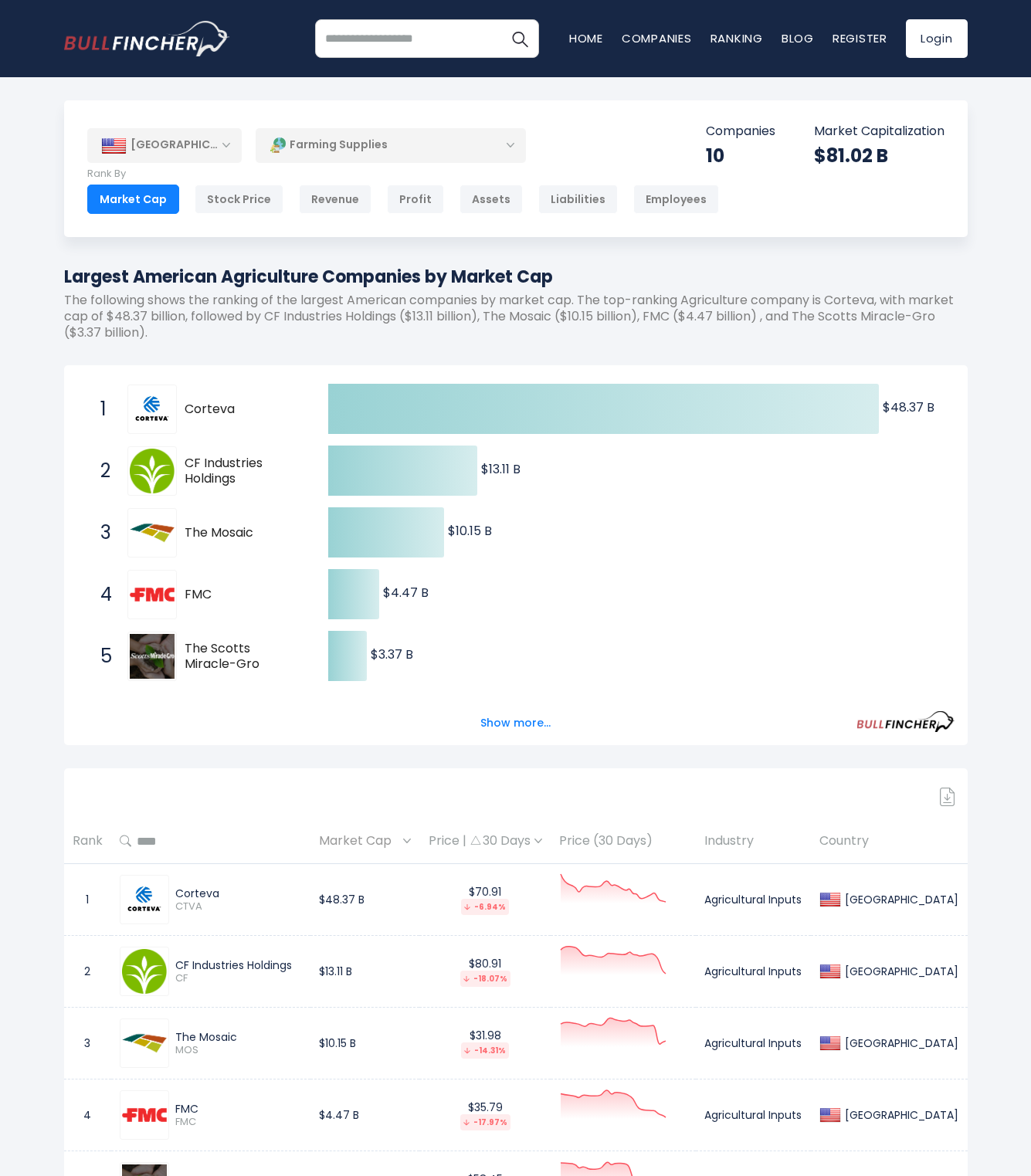
click at [210, 148] on div "United States" at bounding box center [164, 145] width 154 height 34
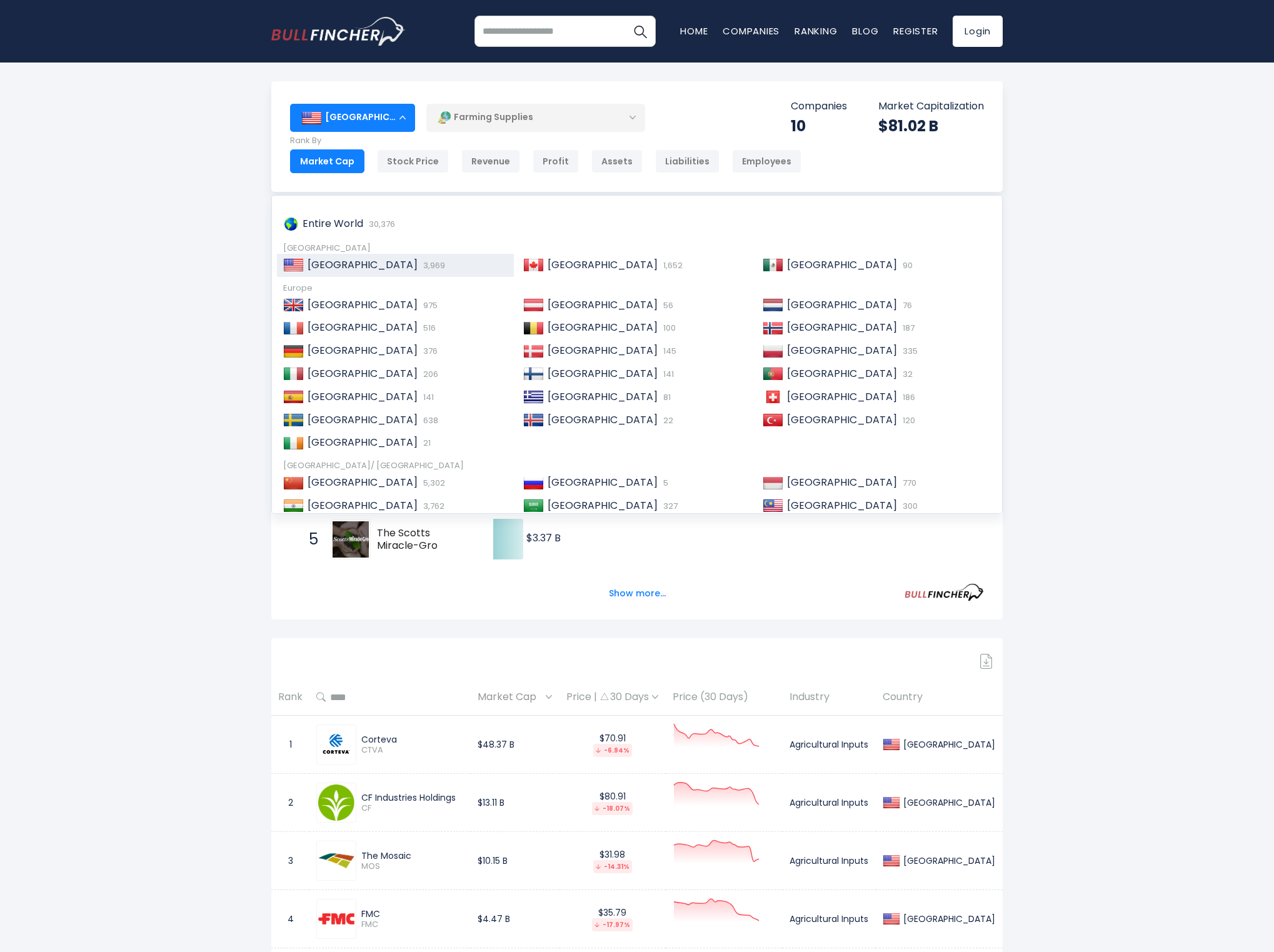
click at [157, 214] on div "United States Entire World 30,376 North America" at bounding box center [637, 722] width 1274 height 1283
click at [357, 299] on span "United Kingdom" at bounding box center [363, 304] width 110 height 14
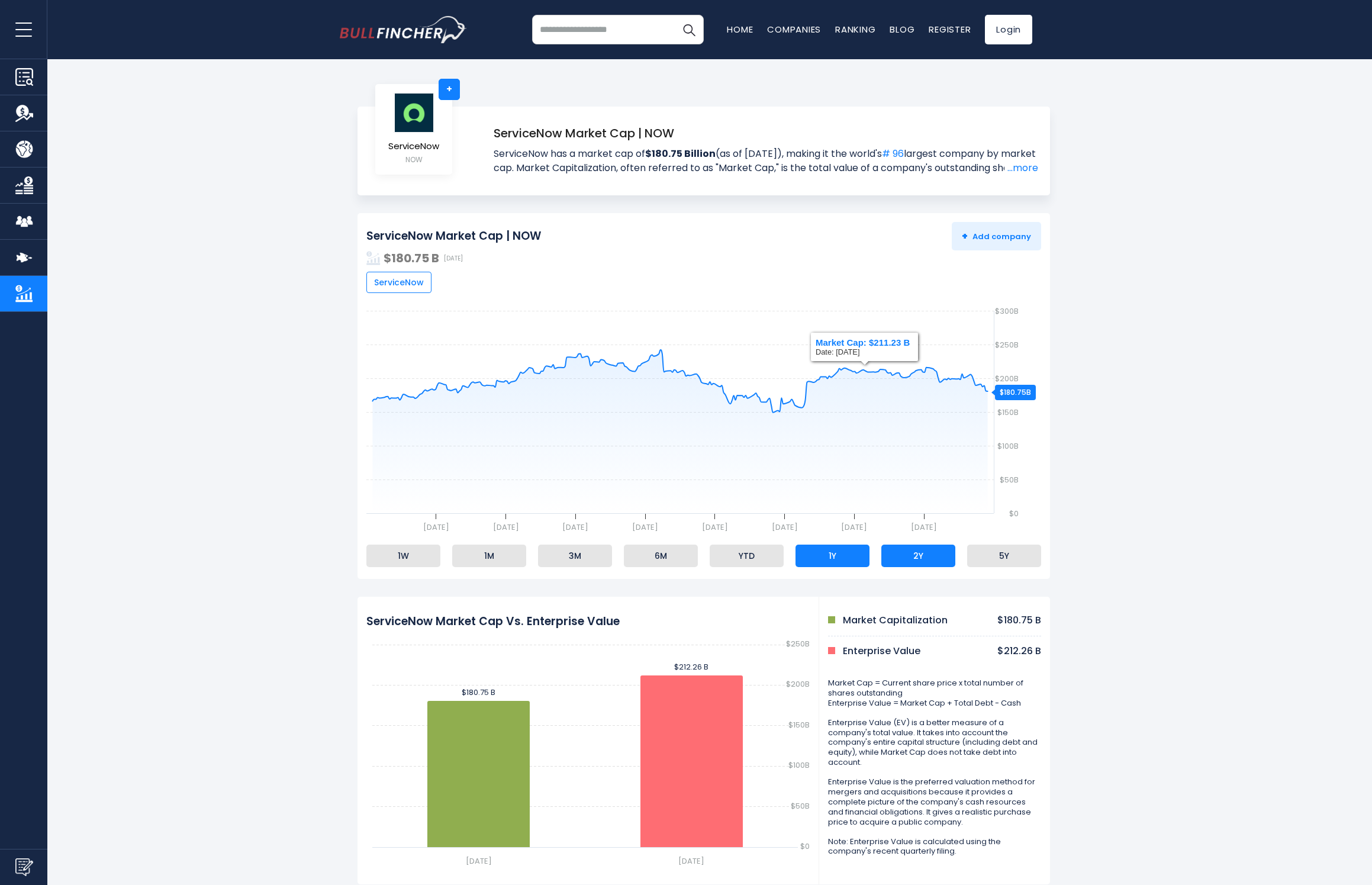
click at [916, 562] on li "2Y" at bounding box center [918, 556] width 74 height 23
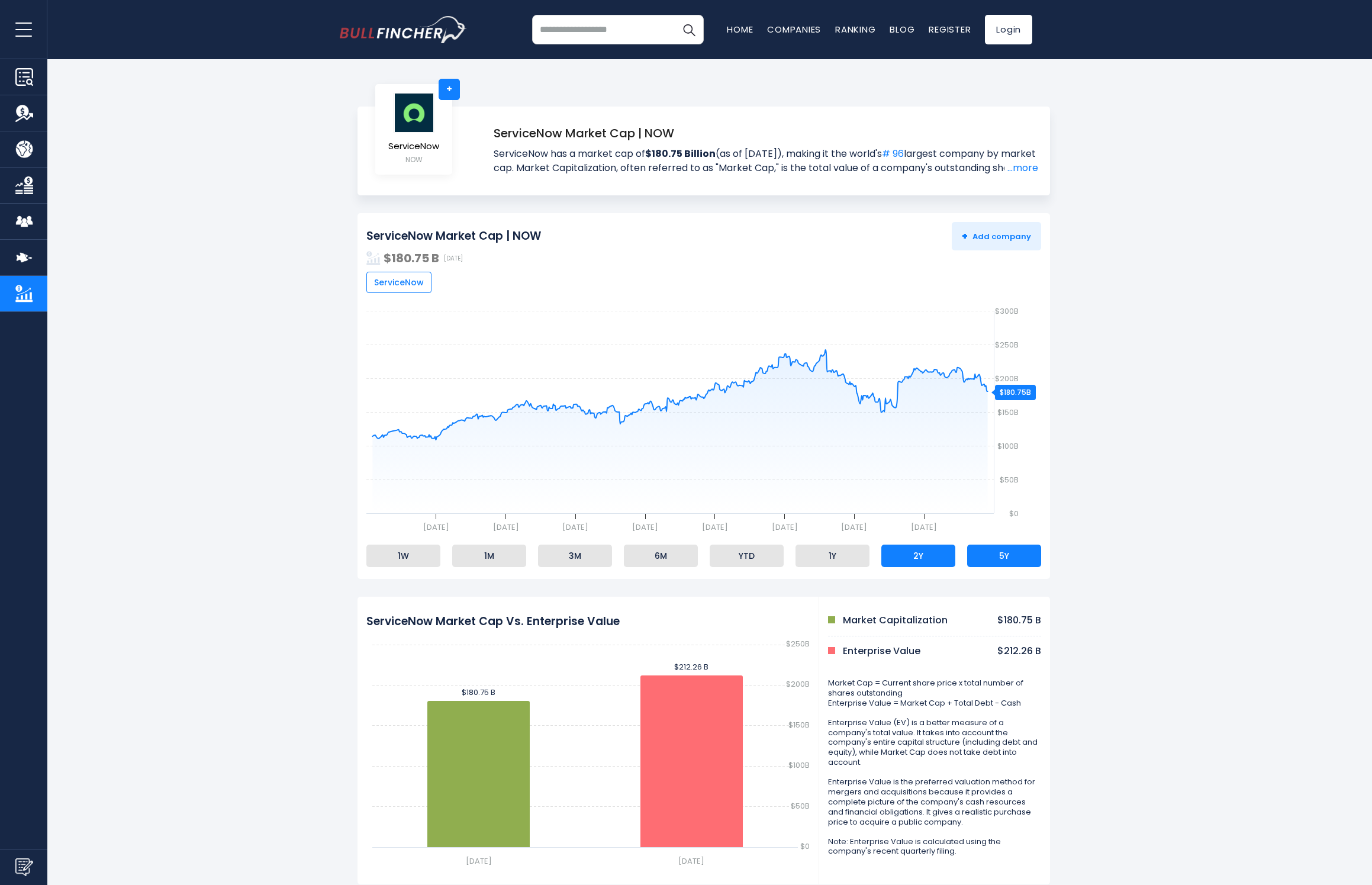
click at [1011, 562] on li "5Y" at bounding box center [1004, 556] width 74 height 23
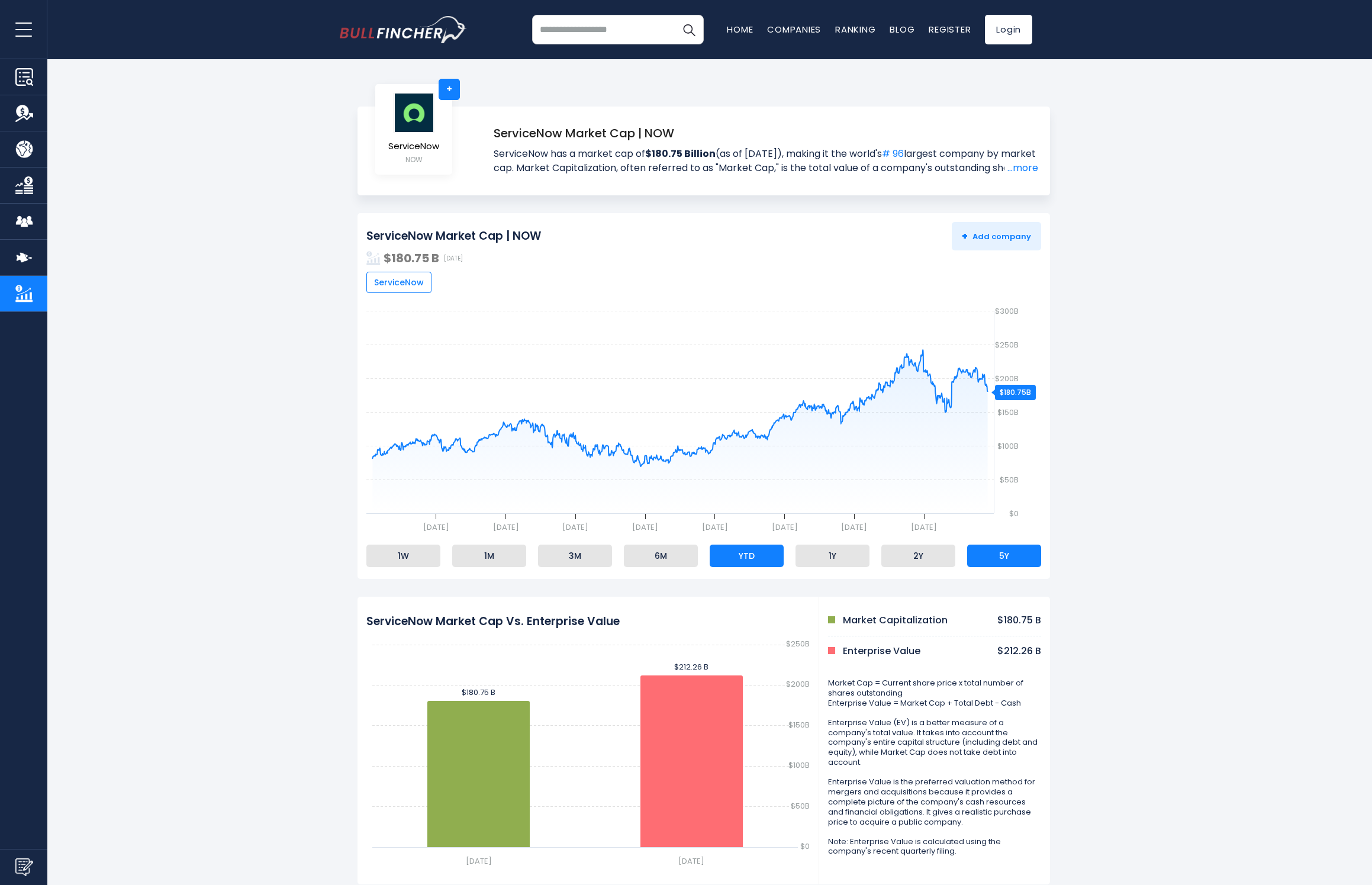
click at [768, 559] on li "YTD" at bounding box center [746, 556] width 74 height 23
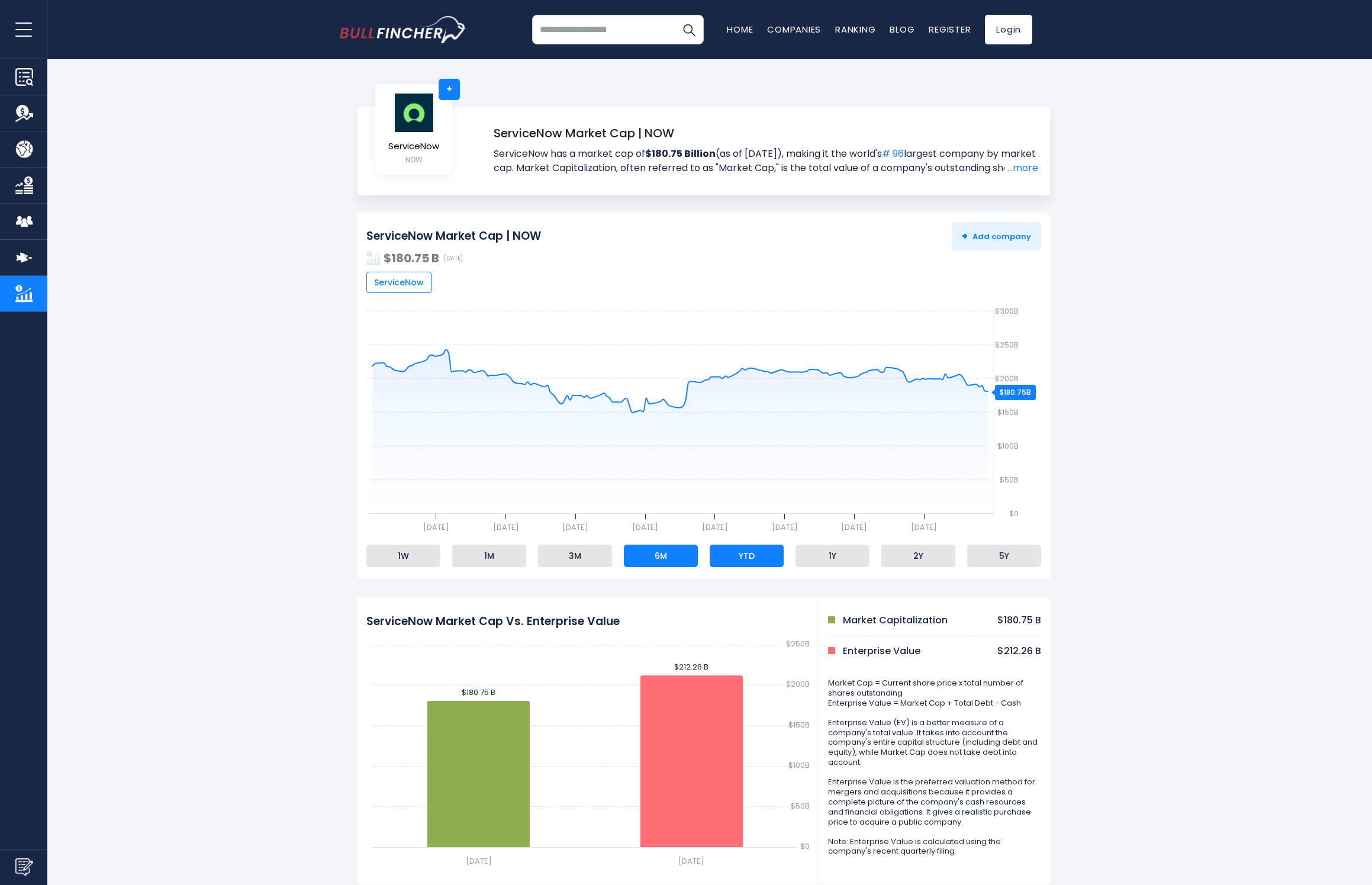
click at [669, 554] on li "6M" at bounding box center [661, 556] width 74 height 23
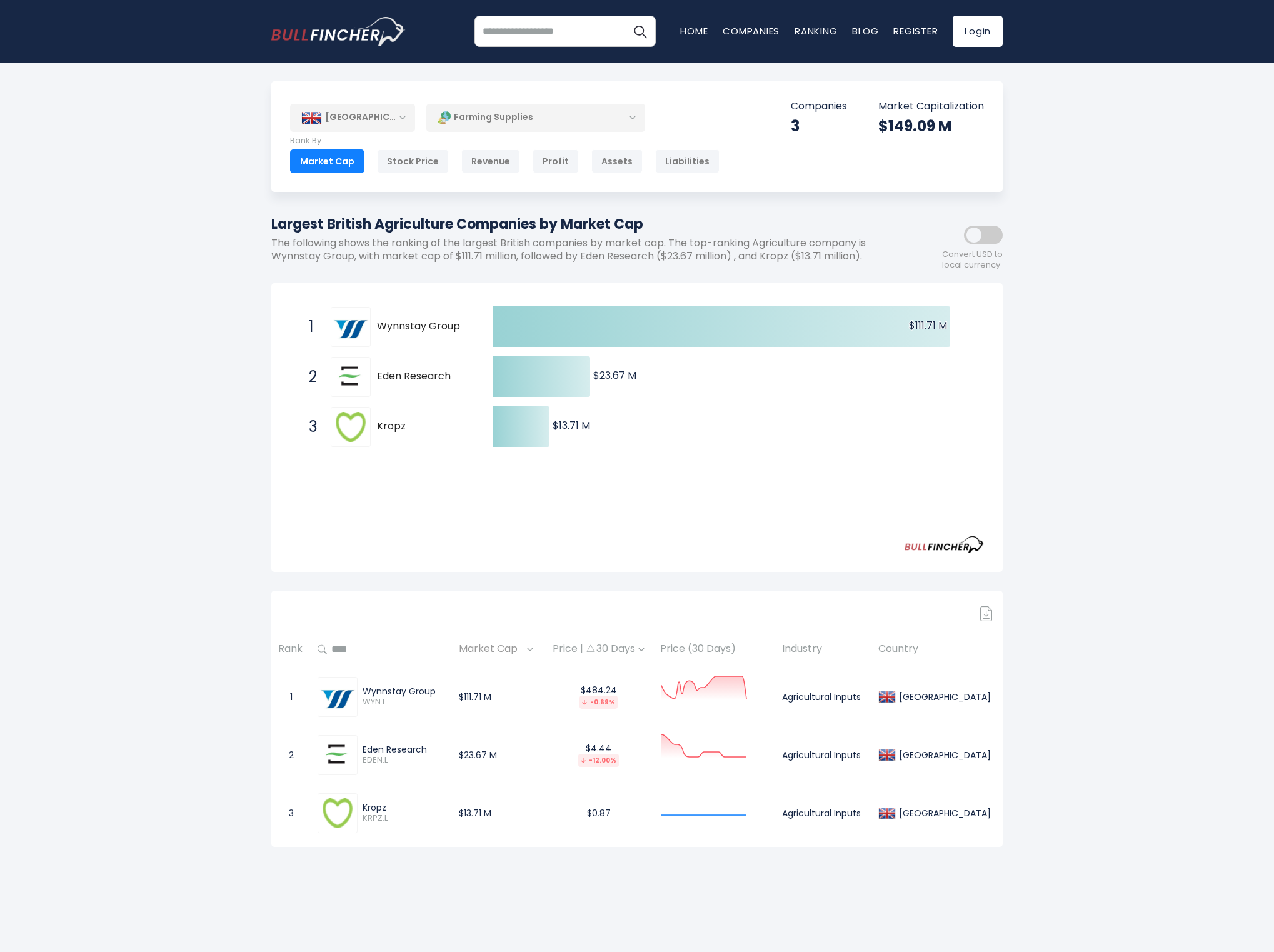
click at [497, 108] on div "Farming Supplies" at bounding box center [536, 117] width 219 height 28
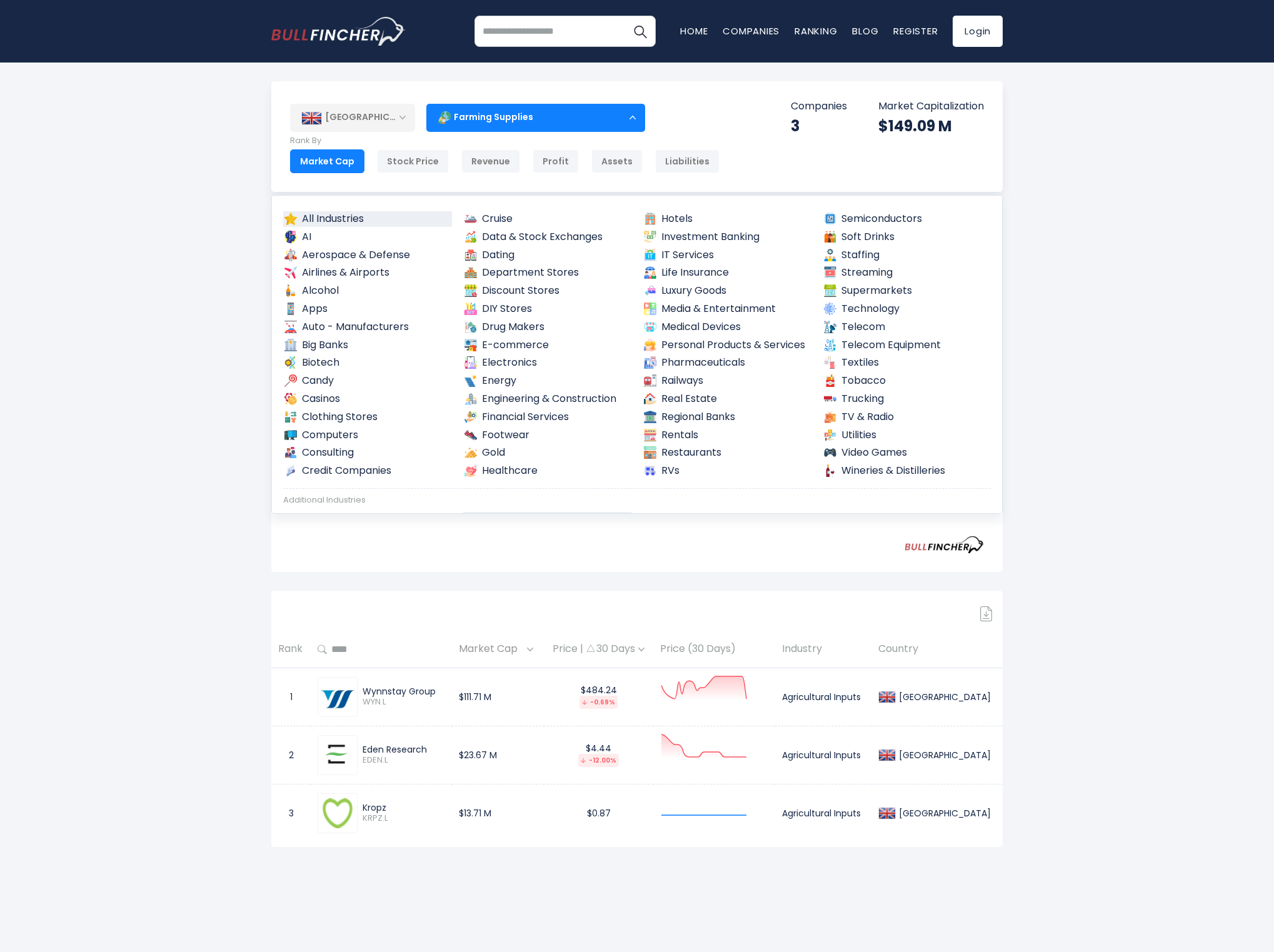
click at [357, 211] on link "All Industries" at bounding box center [367, 219] width 169 height 16
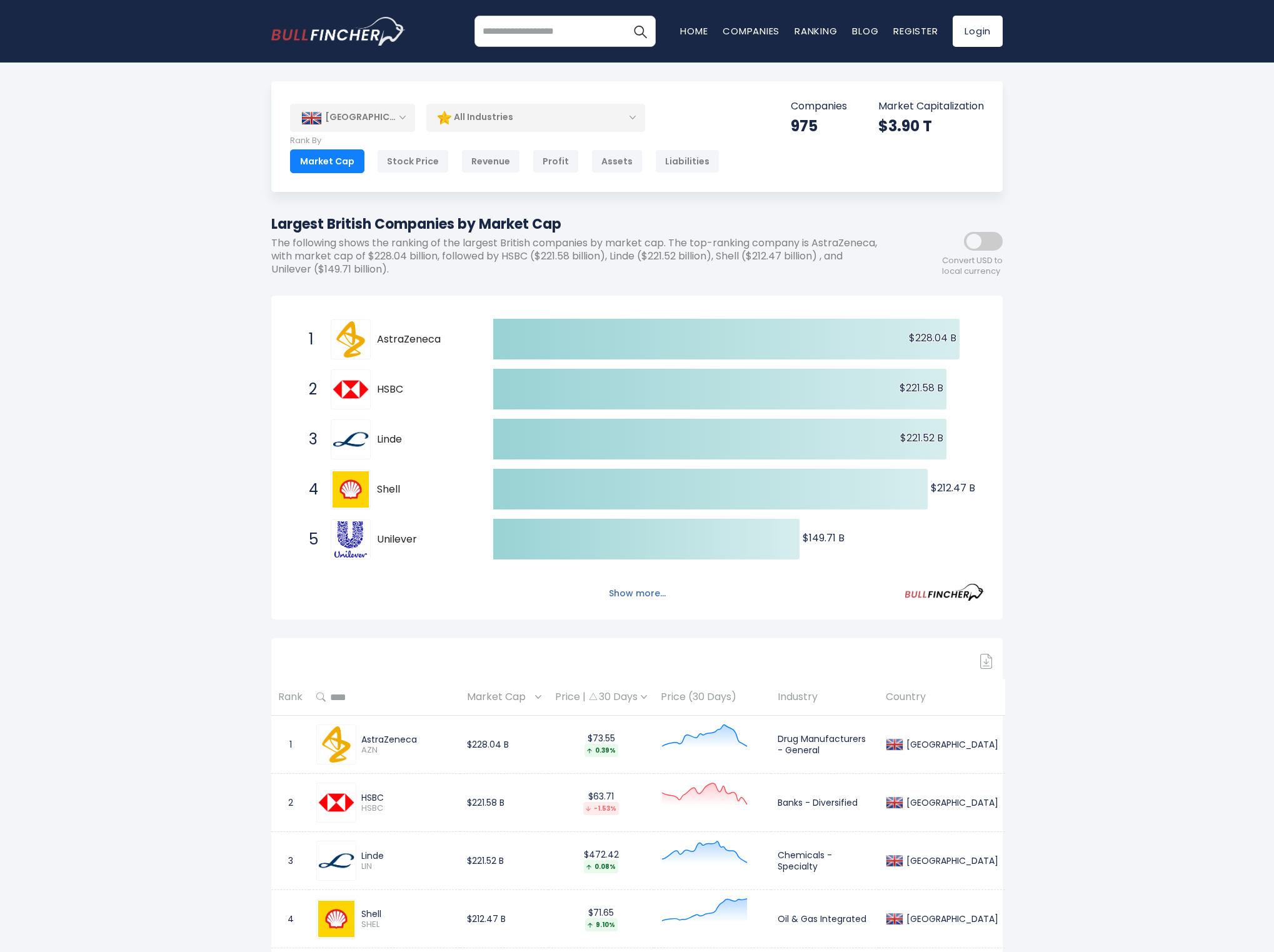
click at [630, 594] on button "Show more..." at bounding box center [637, 594] width 72 height 21
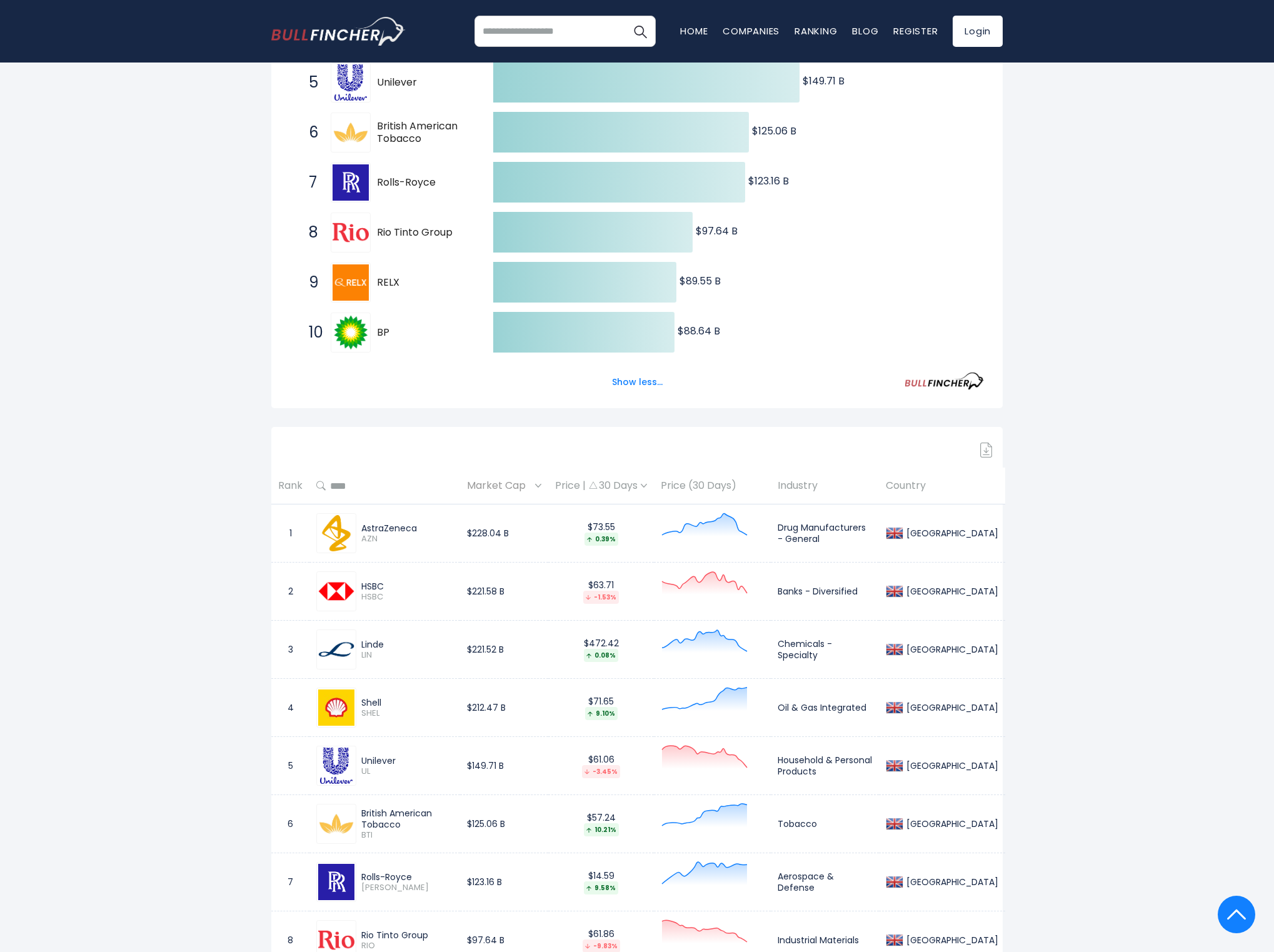
scroll to position [473, 0]
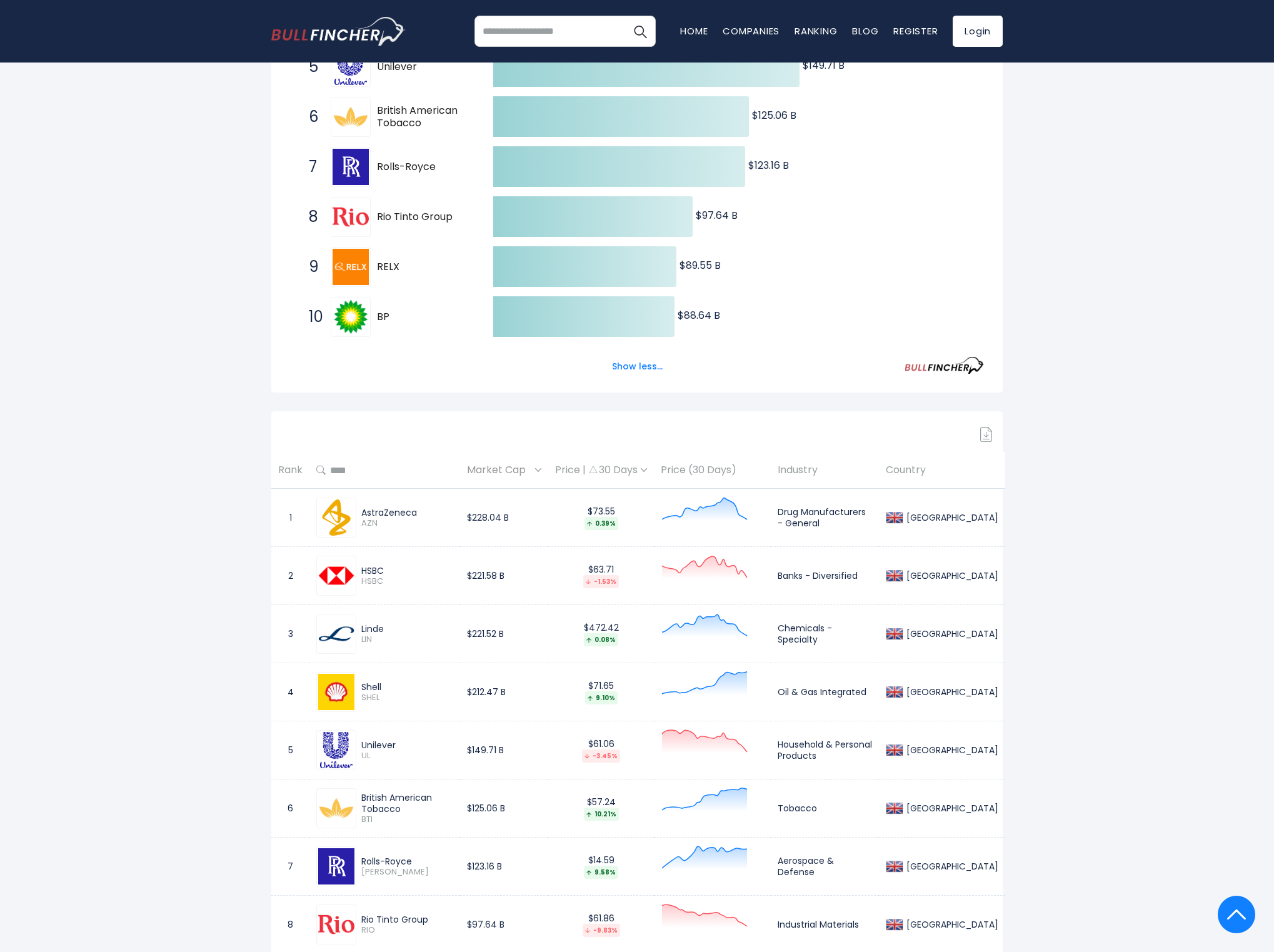
click at [347, 468] on input "text" at bounding box center [389, 470] width 128 height 23
click at [343, 467] on input "text" at bounding box center [389, 470] width 128 height 23
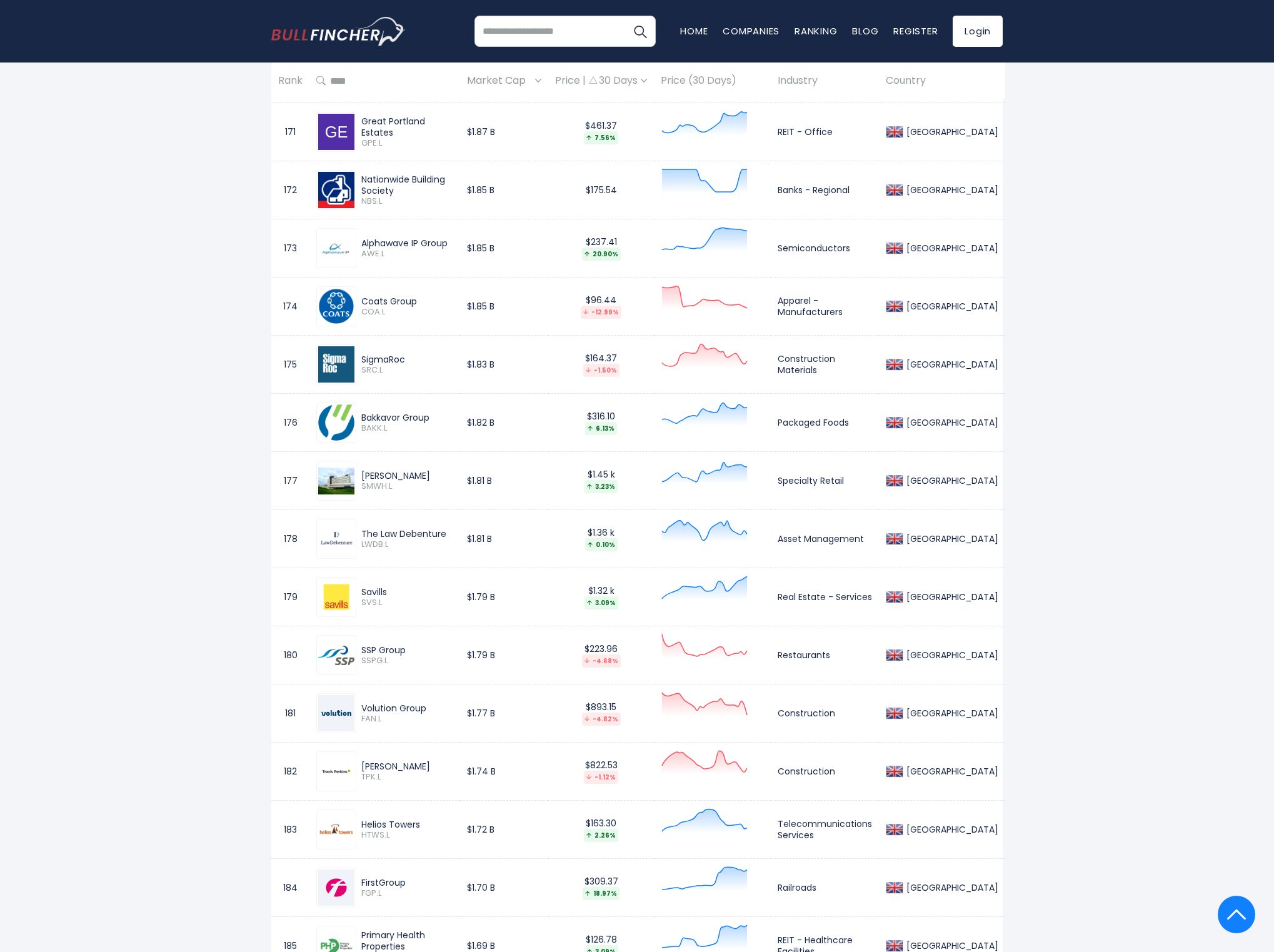
scroll to position [12351, 0]
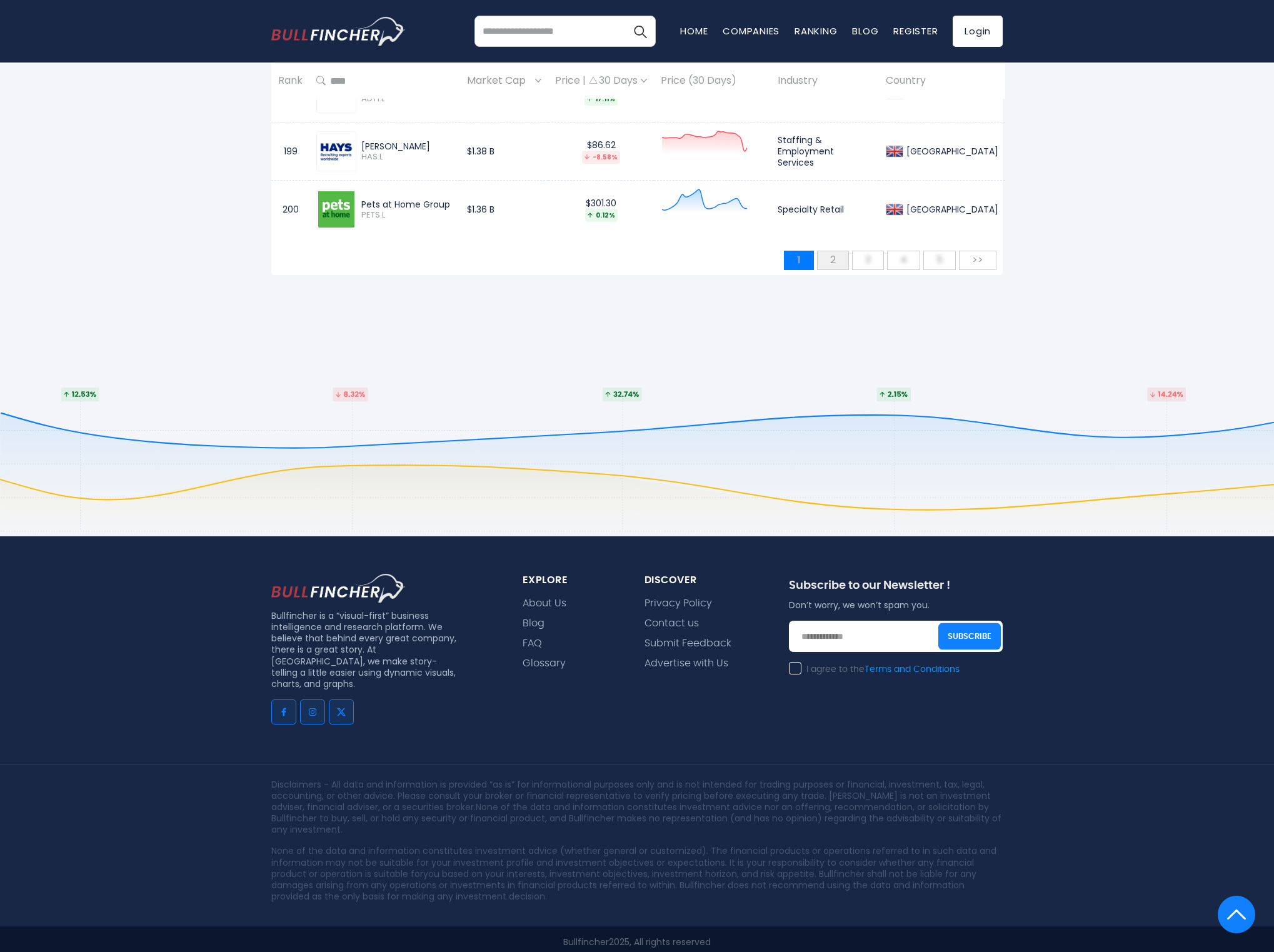
click at [837, 251] on span "2" at bounding box center [833, 260] width 18 height 21
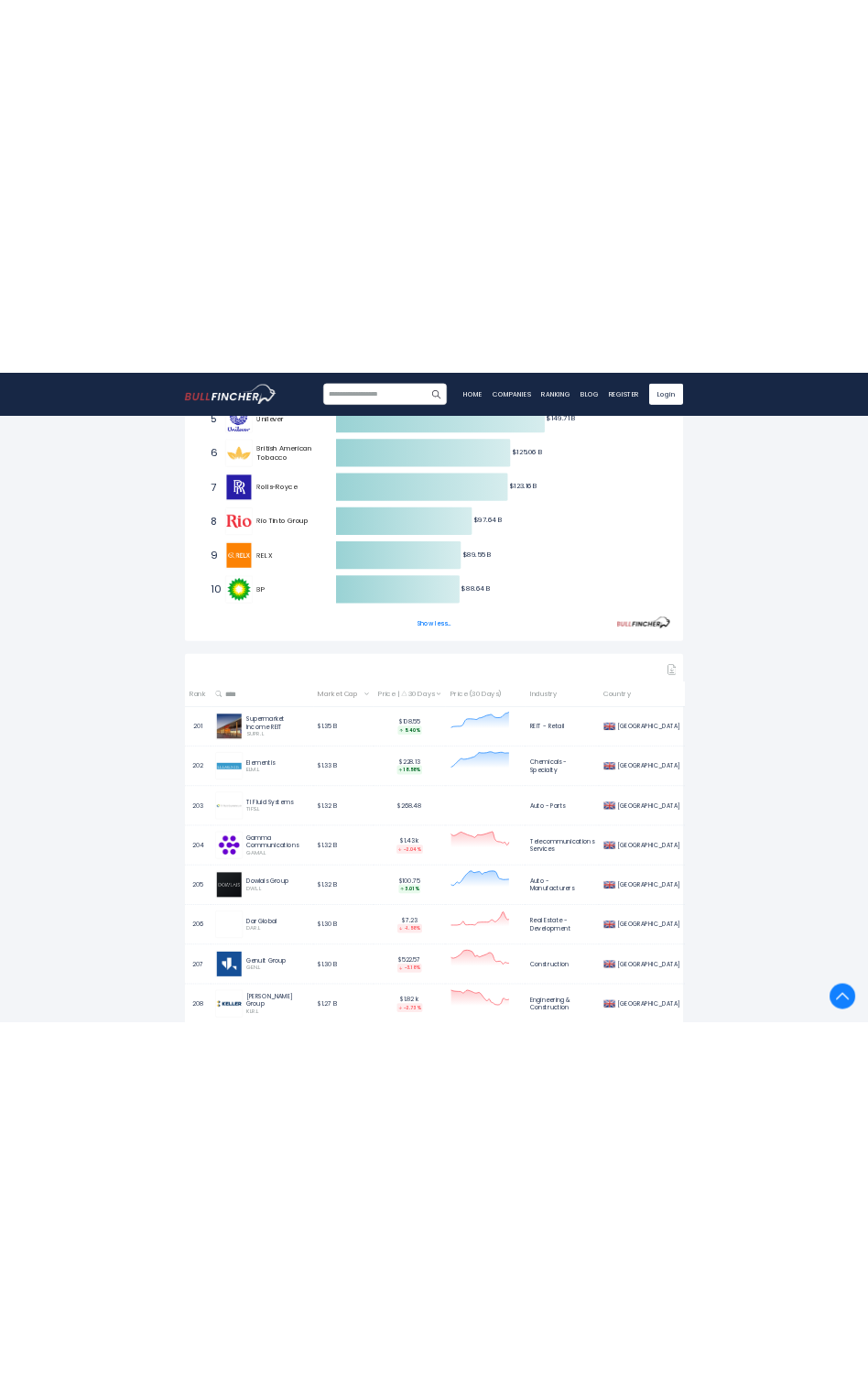
scroll to position [0, 0]
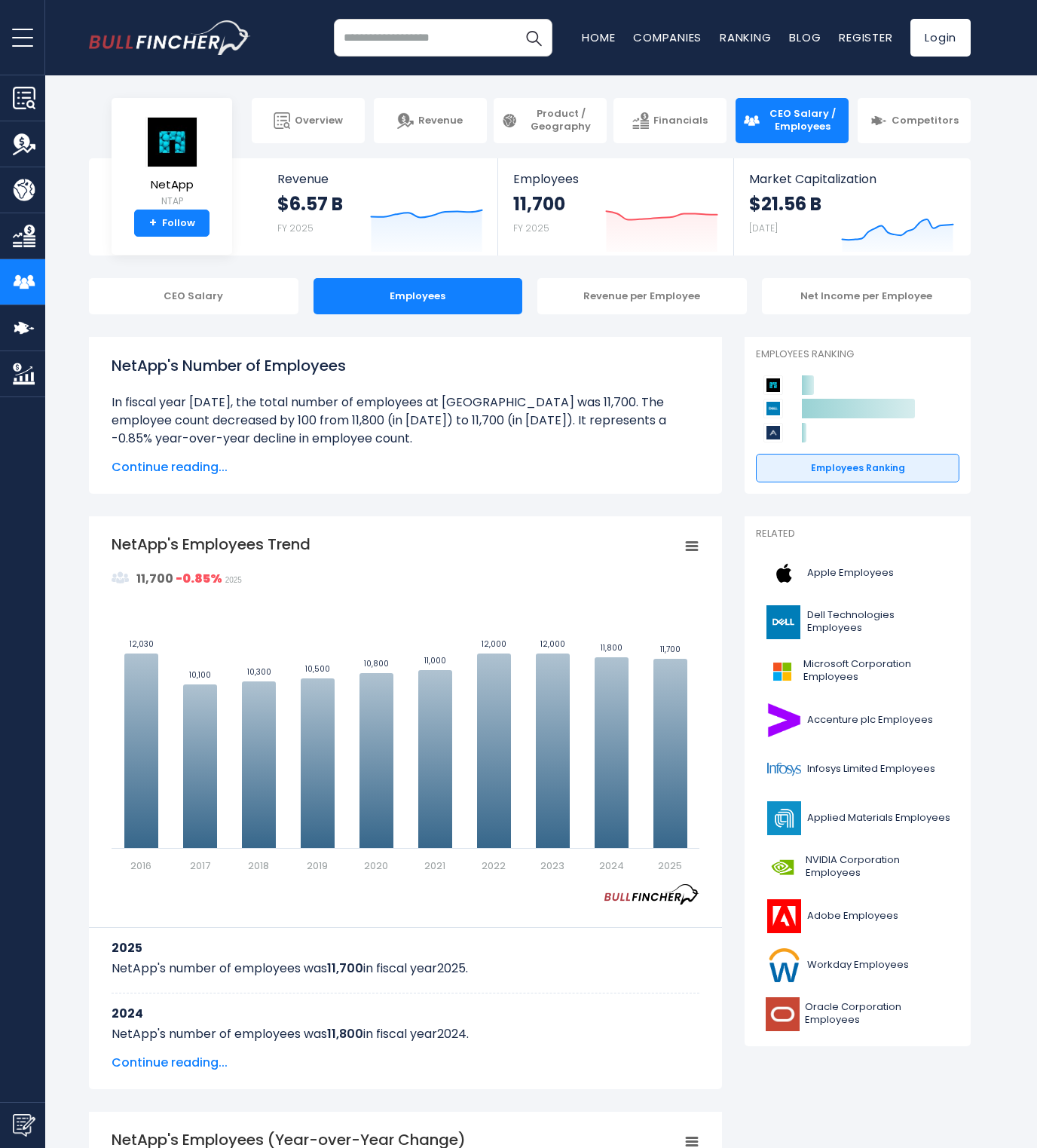
click at [419, 33] on input "search" at bounding box center [444, 37] width 219 height 37
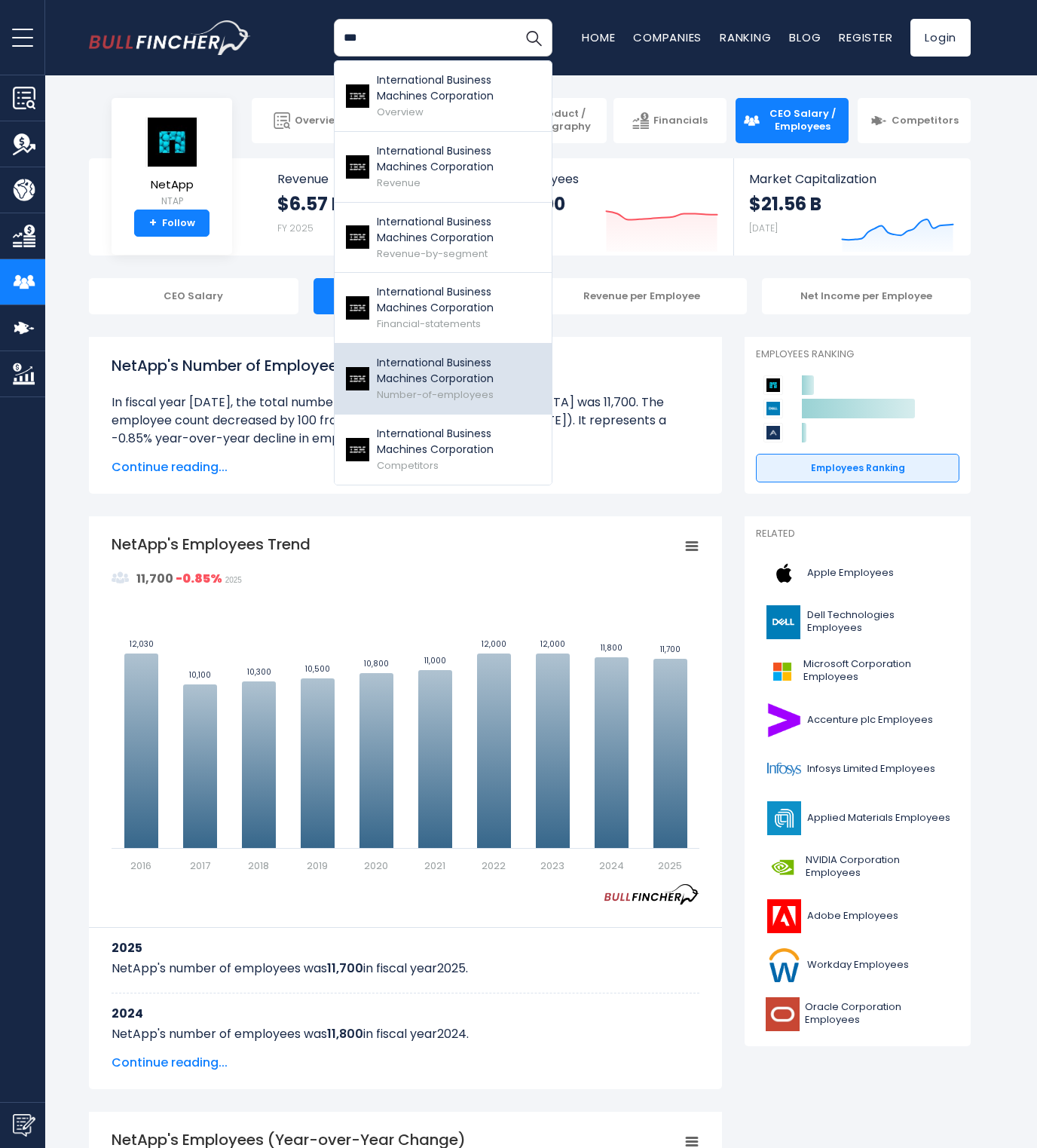
type input "***"
click at [415, 358] on p "International Business Machines Corporation" at bounding box center [458, 371] width 163 height 32
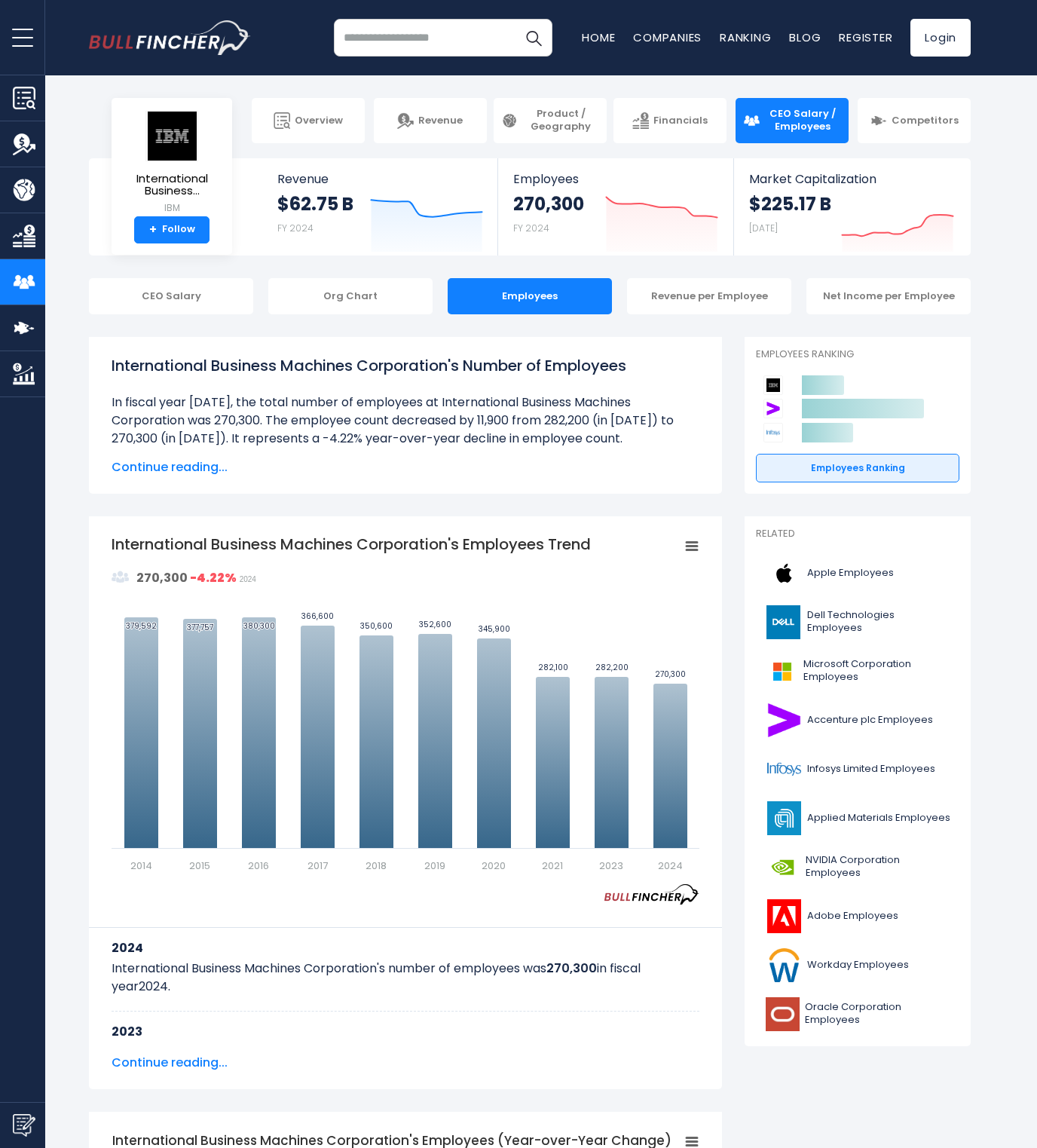
click at [388, 37] on input "search" at bounding box center [444, 37] width 219 height 37
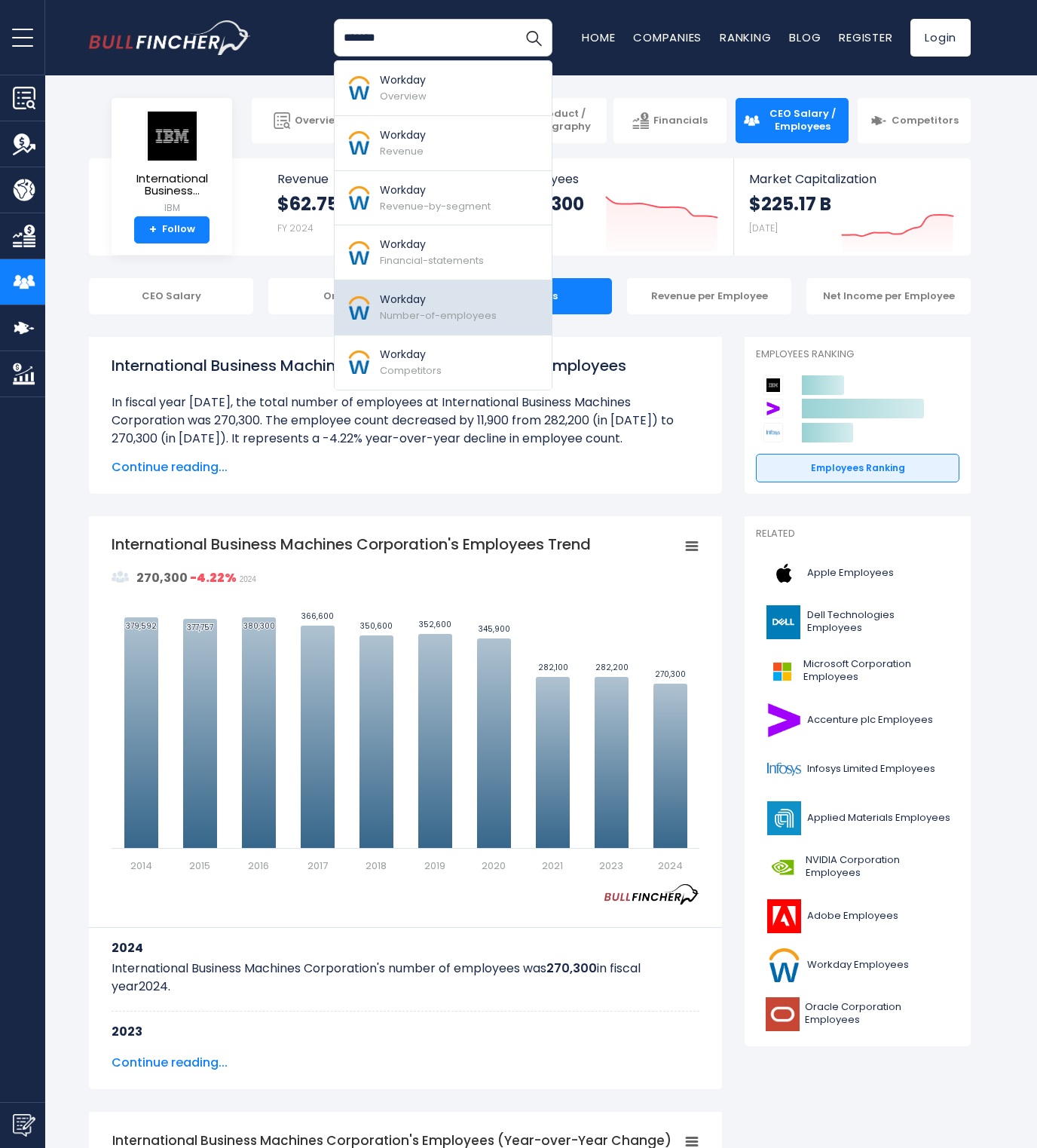
type input "*******"
click at [406, 312] on span "Number-of-employees" at bounding box center [438, 316] width 117 height 14
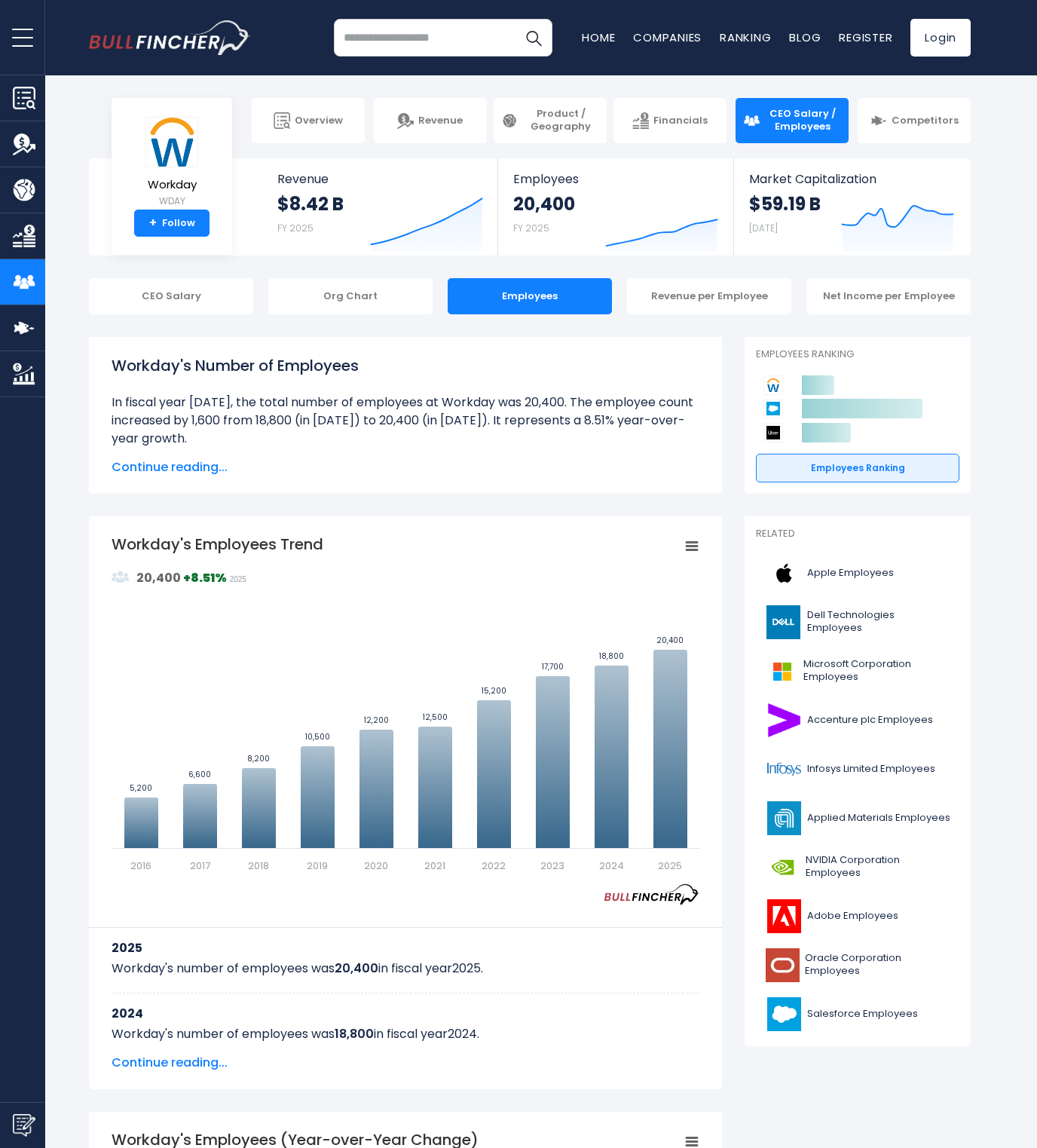
click at [380, 41] on input "search" at bounding box center [444, 37] width 219 height 37
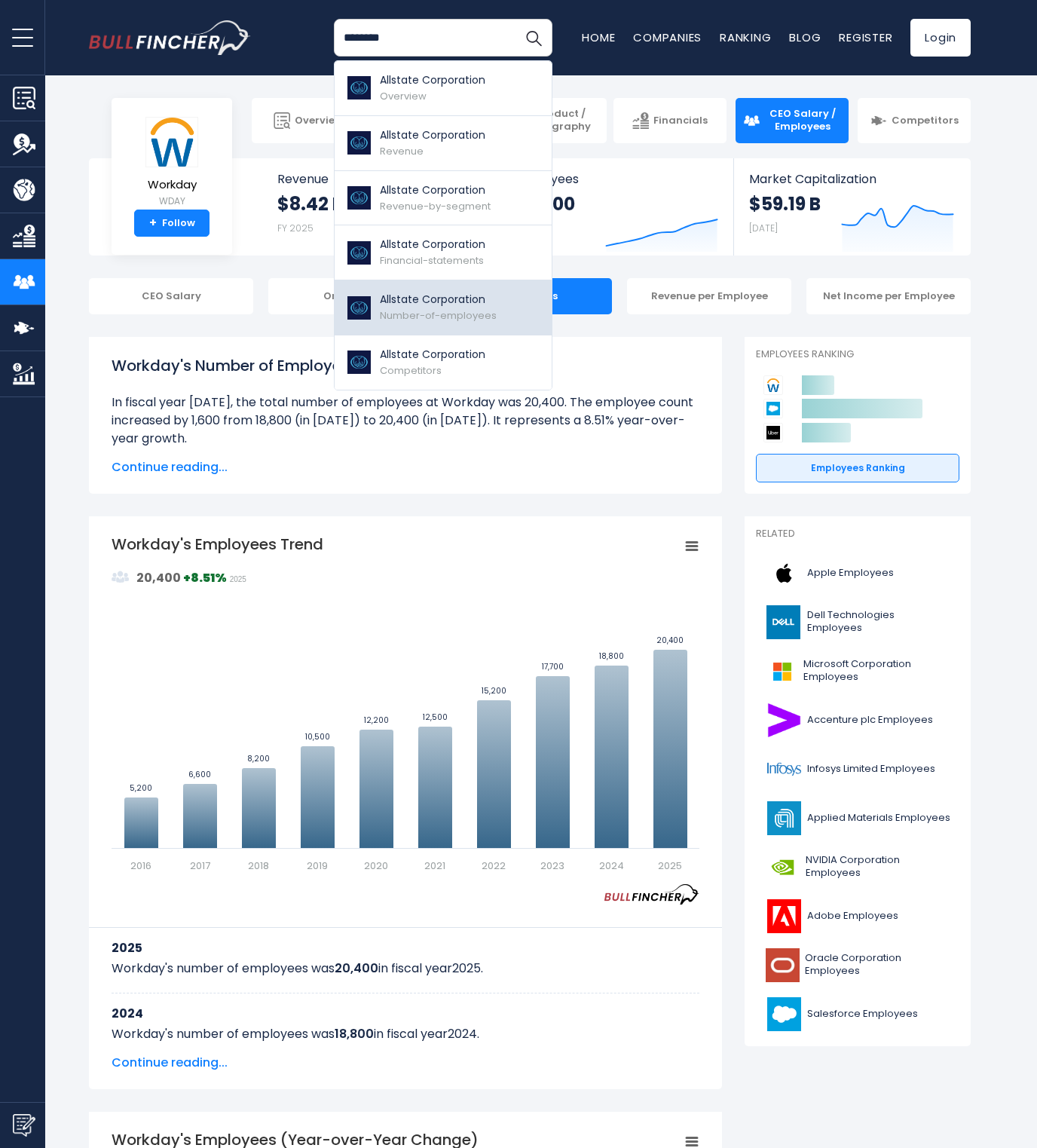
type input "********"
click at [415, 297] on p "Allstate Corporation" at bounding box center [438, 300] width 117 height 16
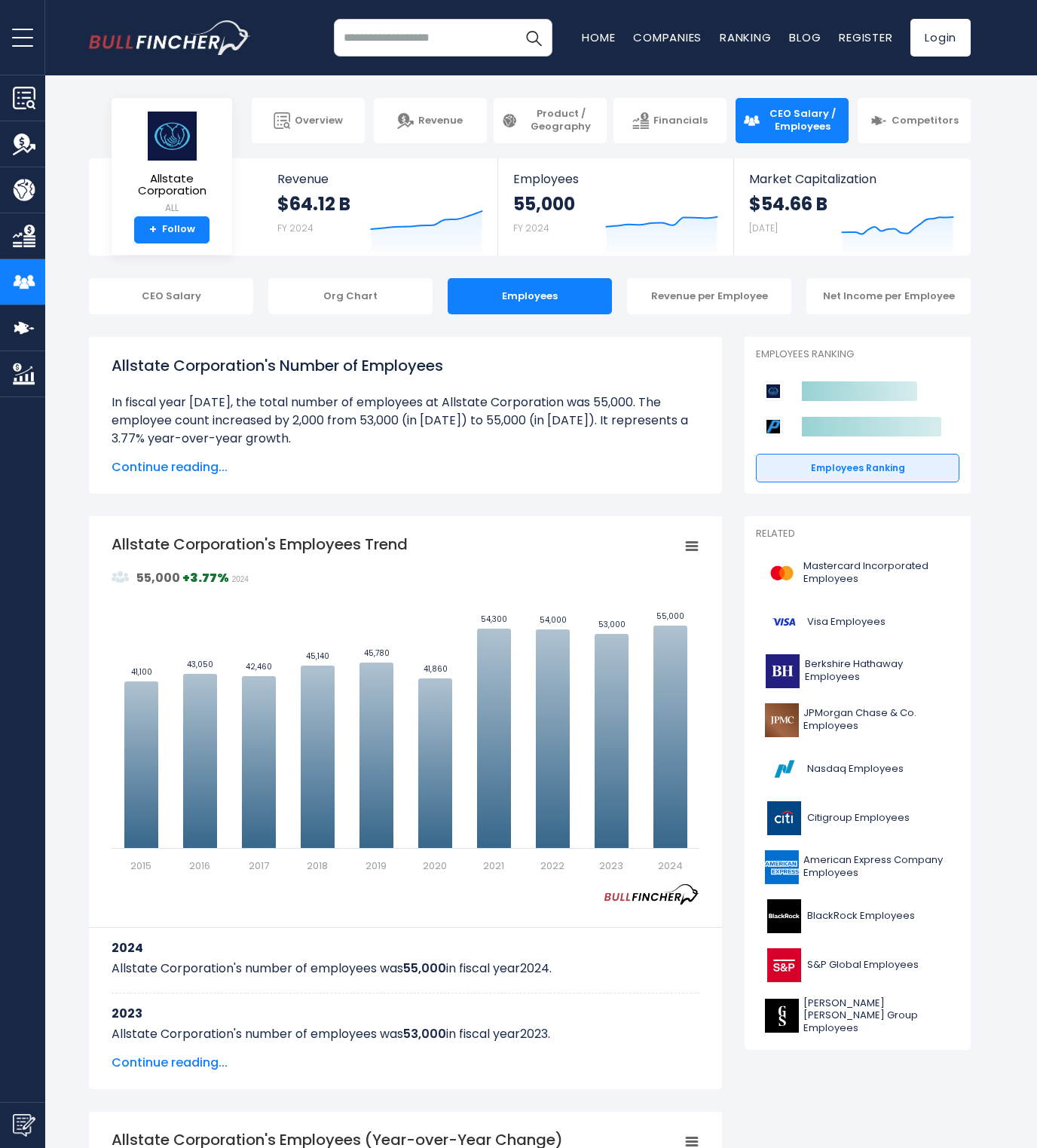
click at [407, 37] on input "search" at bounding box center [444, 37] width 219 height 37
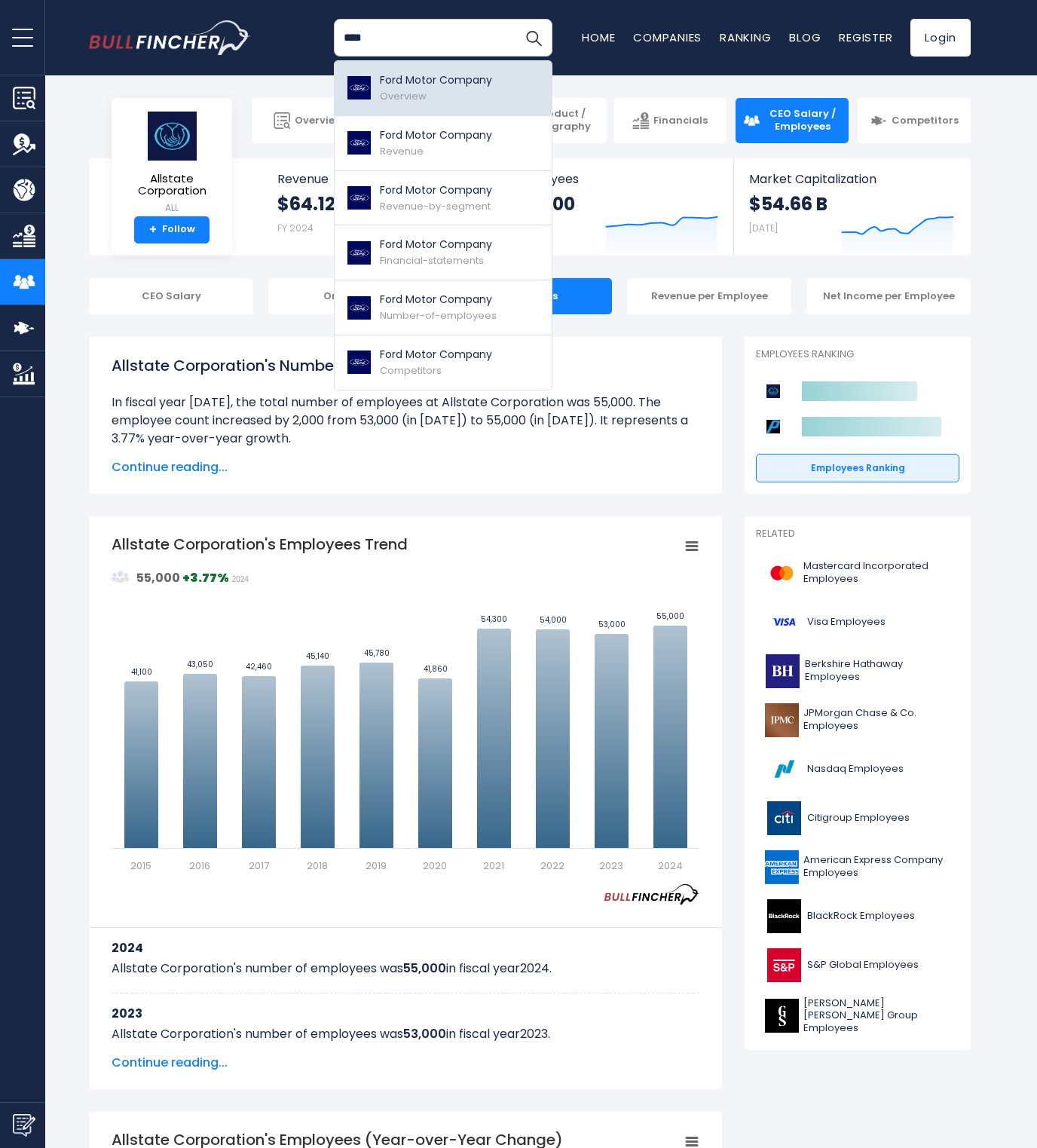
type input "****"
click at [430, 91] on div "Ford Motor Company Overview" at bounding box center [436, 88] width 112 height 32
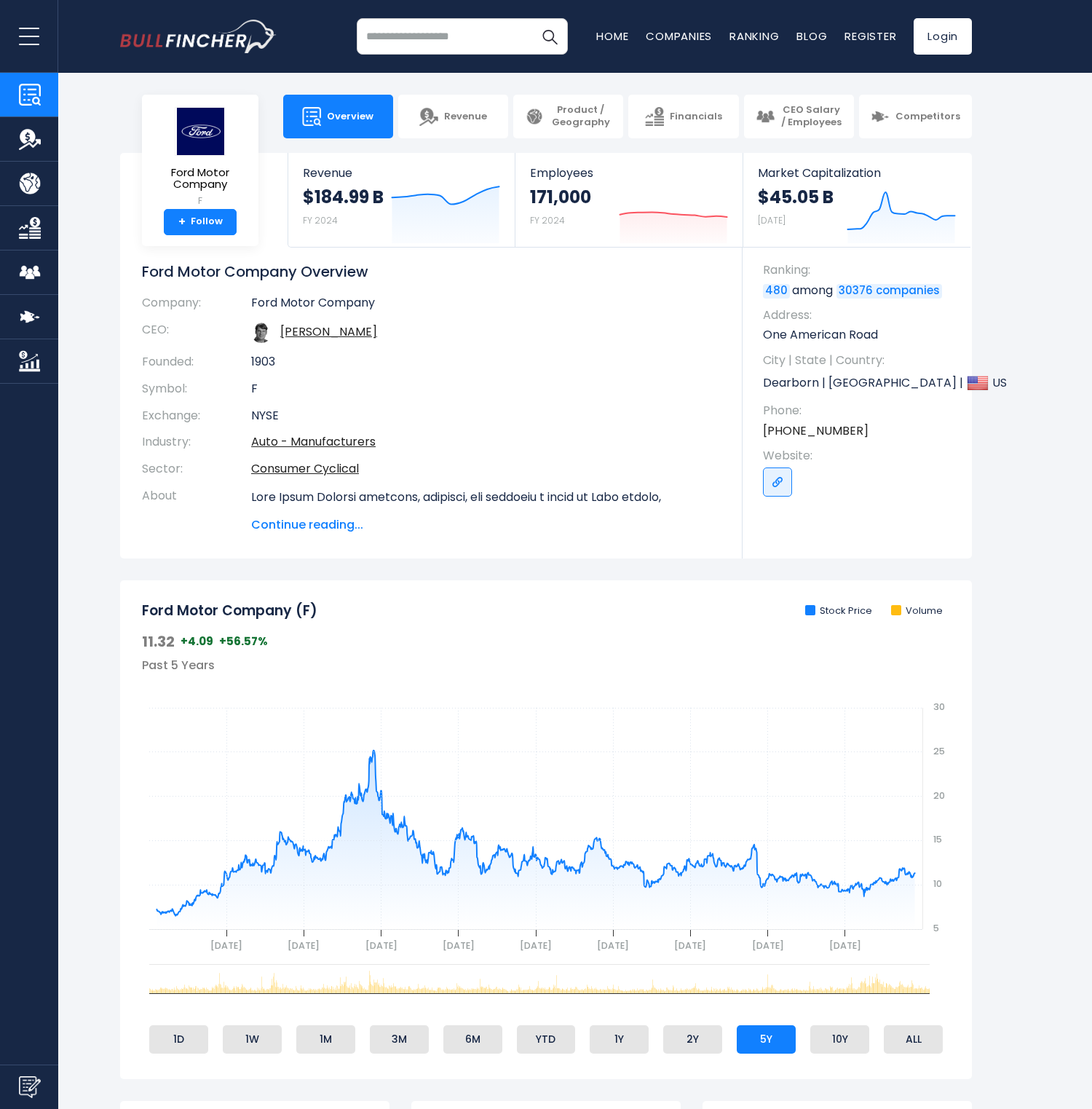
click at [28, 45] on button "open menu" at bounding box center [29, 36] width 58 height 72
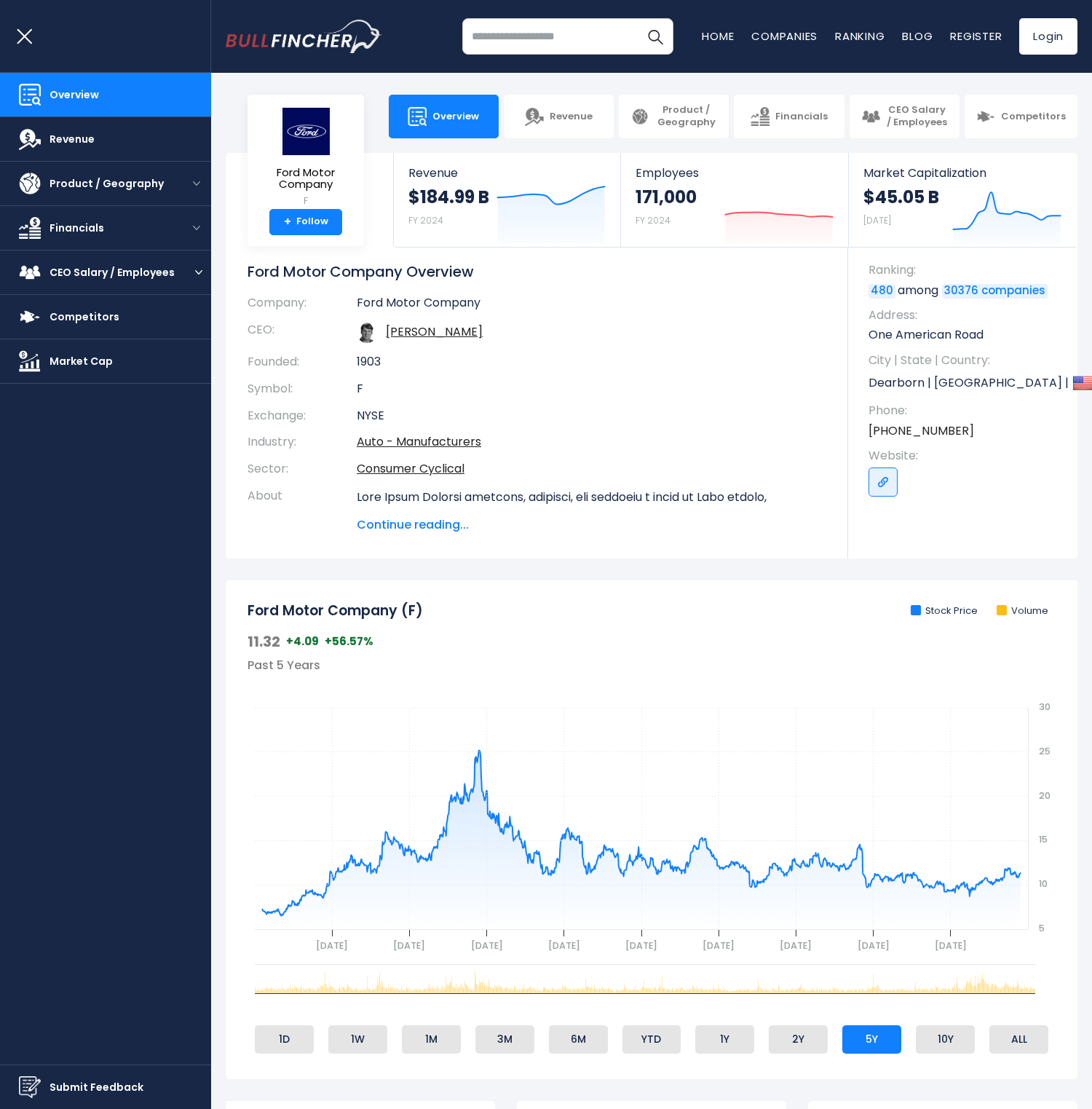
click at [192, 272] on button "open menu" at bounding box center [198, 272] width 25 height 8
click at [66, 313] on link "CEO Salary" at bounding box center [49, 315] width 55 height 15
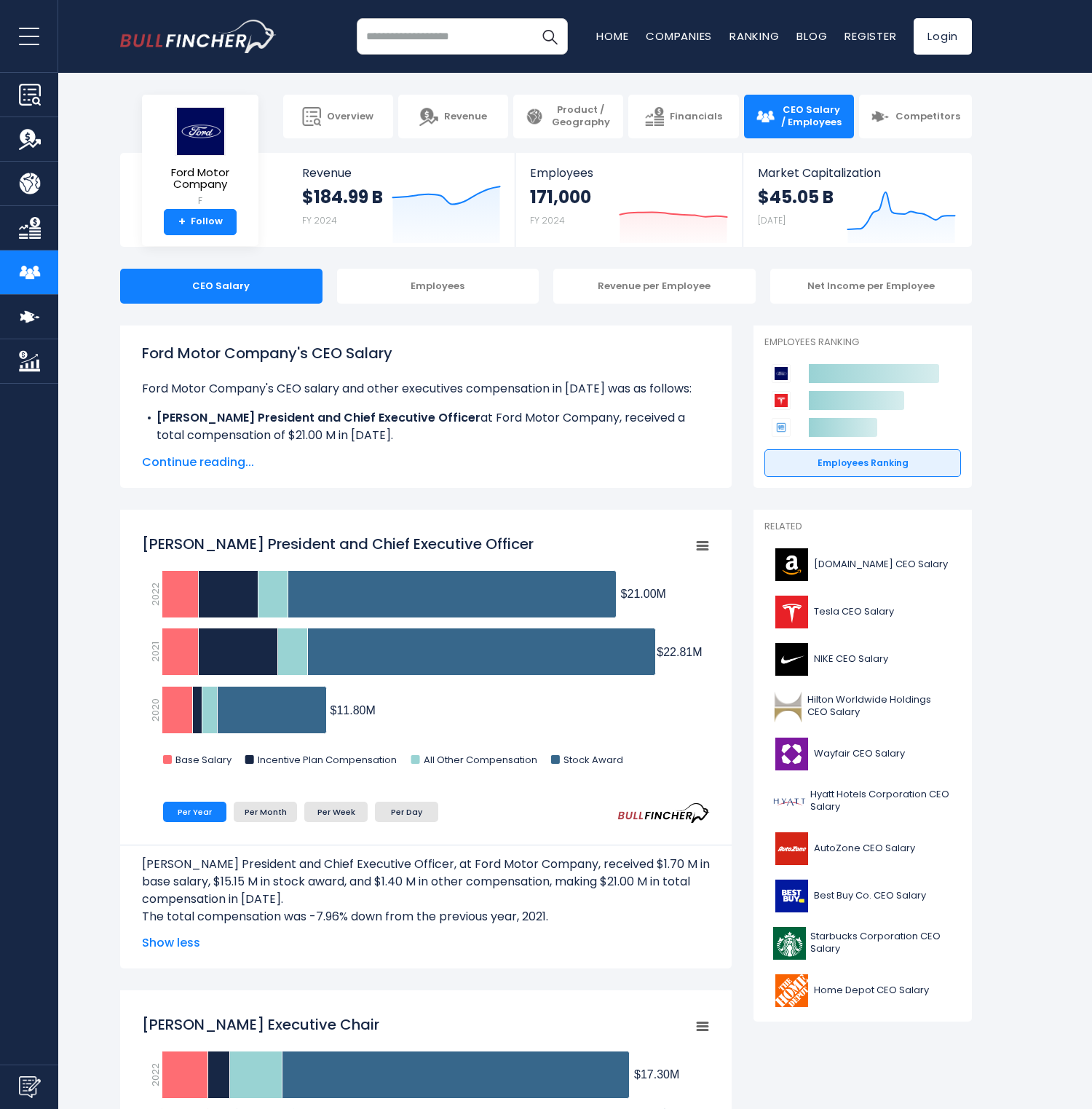
click at [213, 459] on span "Continue reading..." at bounding box center [425, 462] width 568 height 17
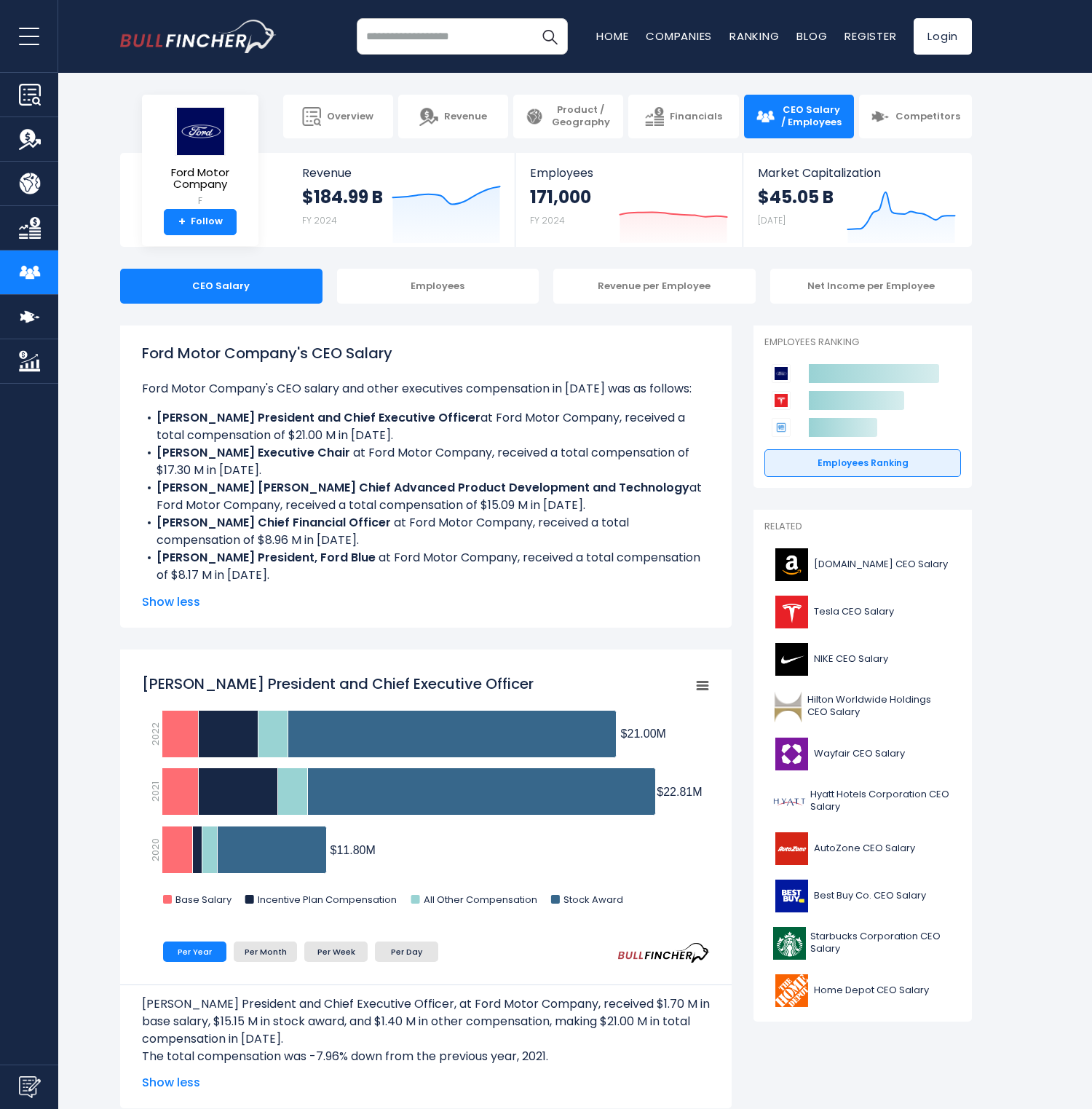
click at [173, 598] on span "Show less" at bounding box center [425, 602] width 568 height 17
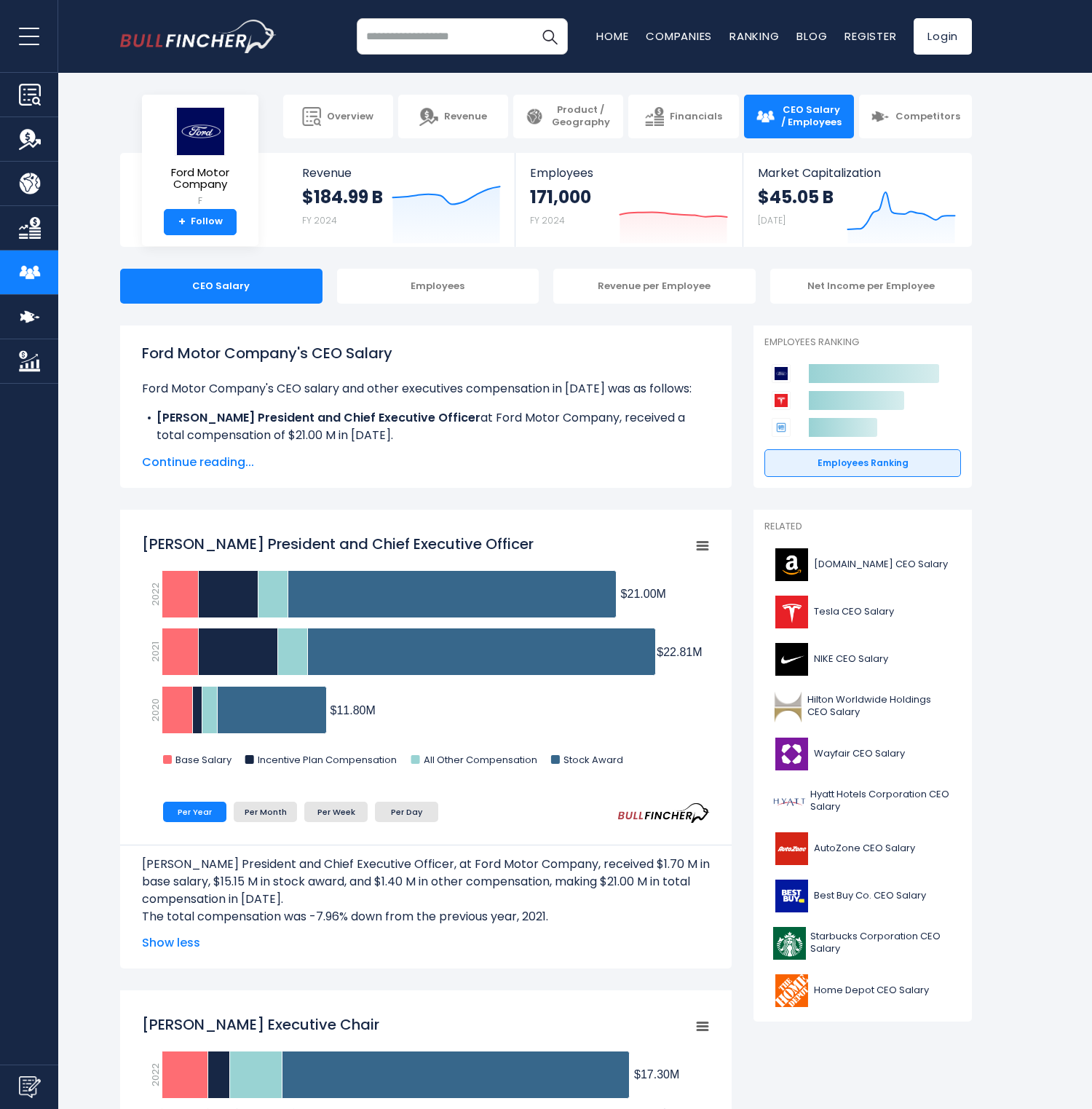
click at [430, 32] on input "search" at bounding box center [462, 36] width 211 height 36
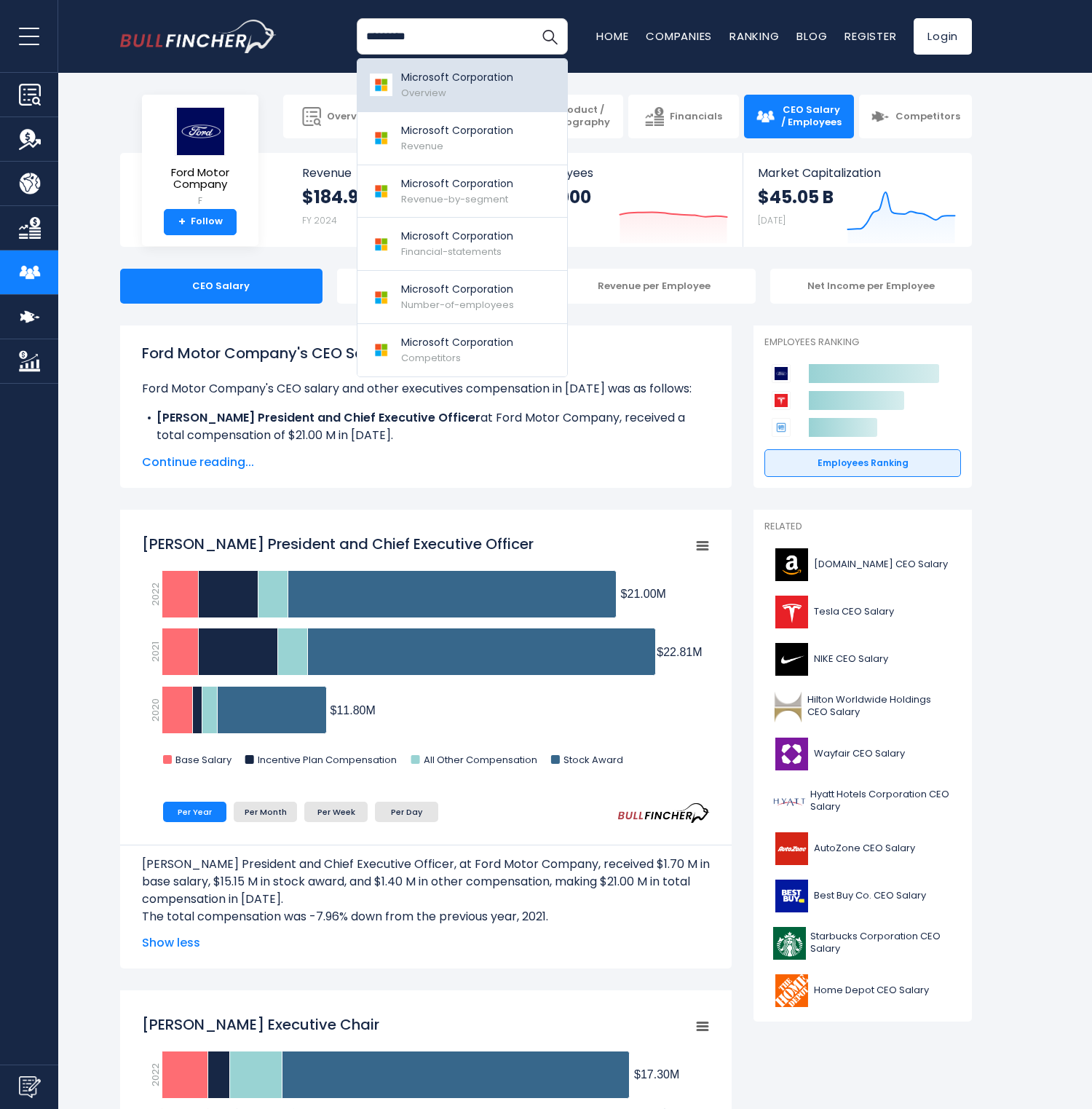
type input "*********"
click at [414, 77] on p "Microsoft Corporation" at bounding box center [457, 78] width 112 height 15
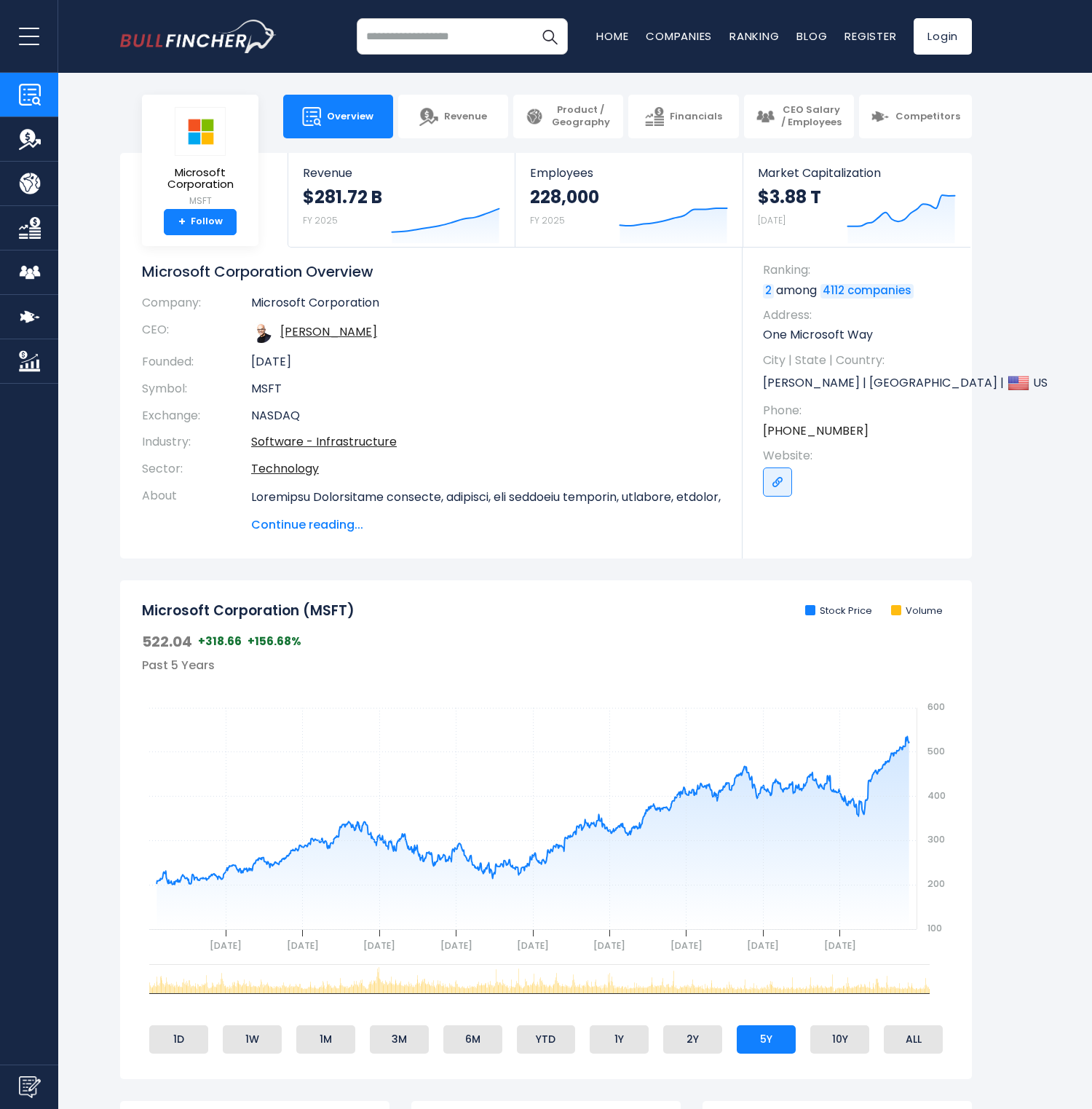
click at [35, 37] on button "open menu" at bounding box center [29, 36] width 58 height 72
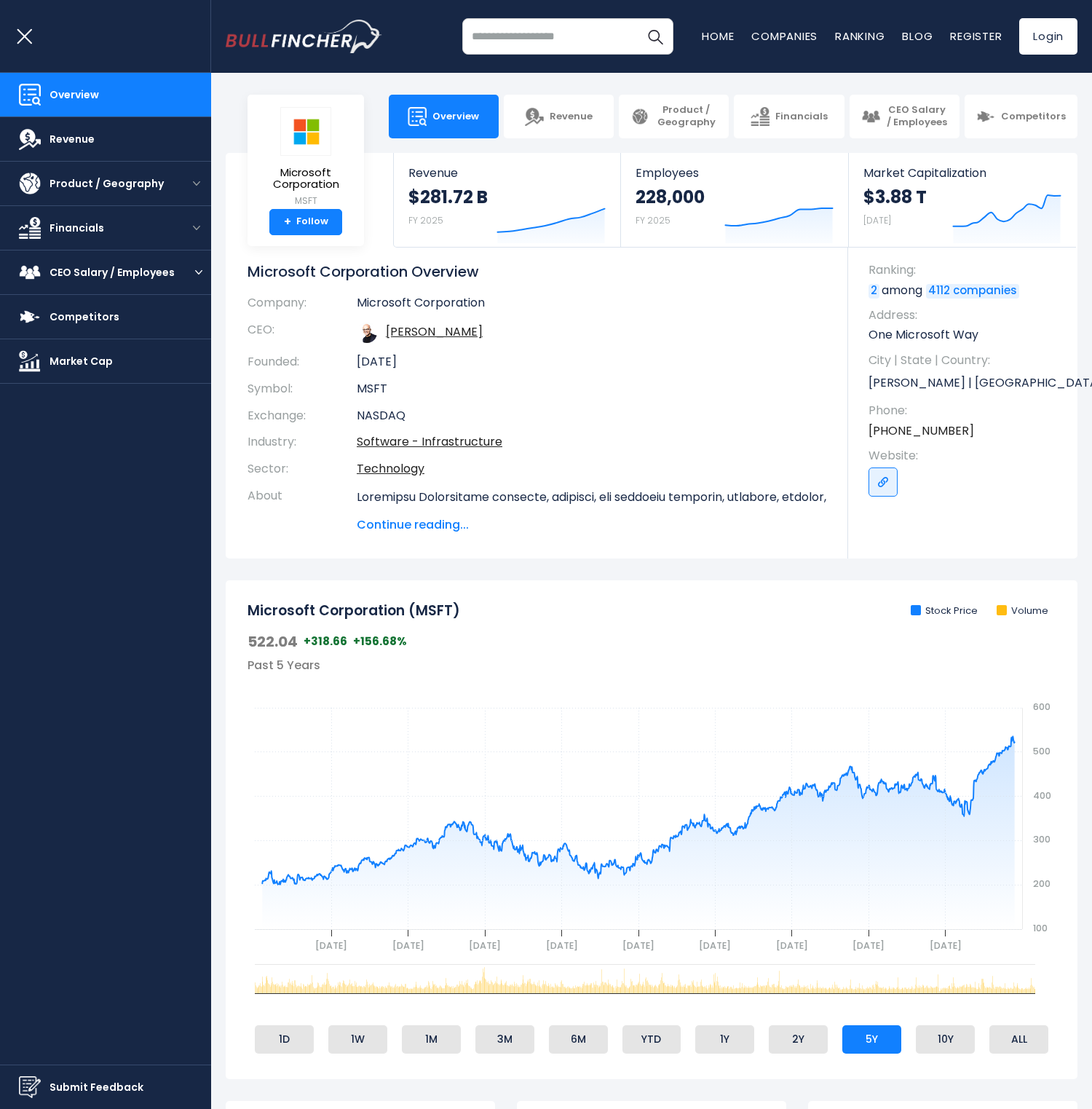
click at [195, 272] on img "open menu" at bounding box center [199, 272] width 8 height 5
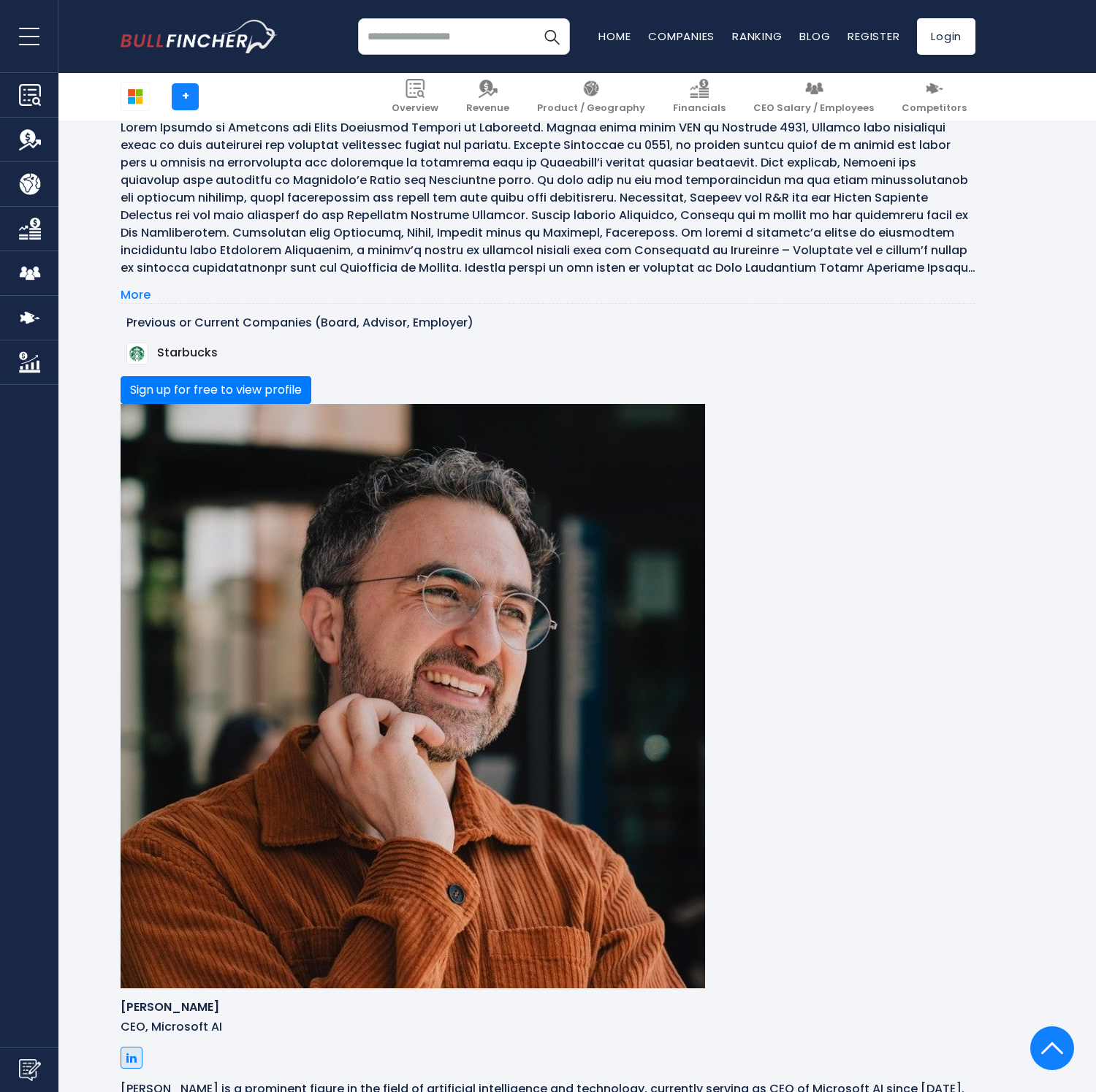
scroll to position [2054, 0]
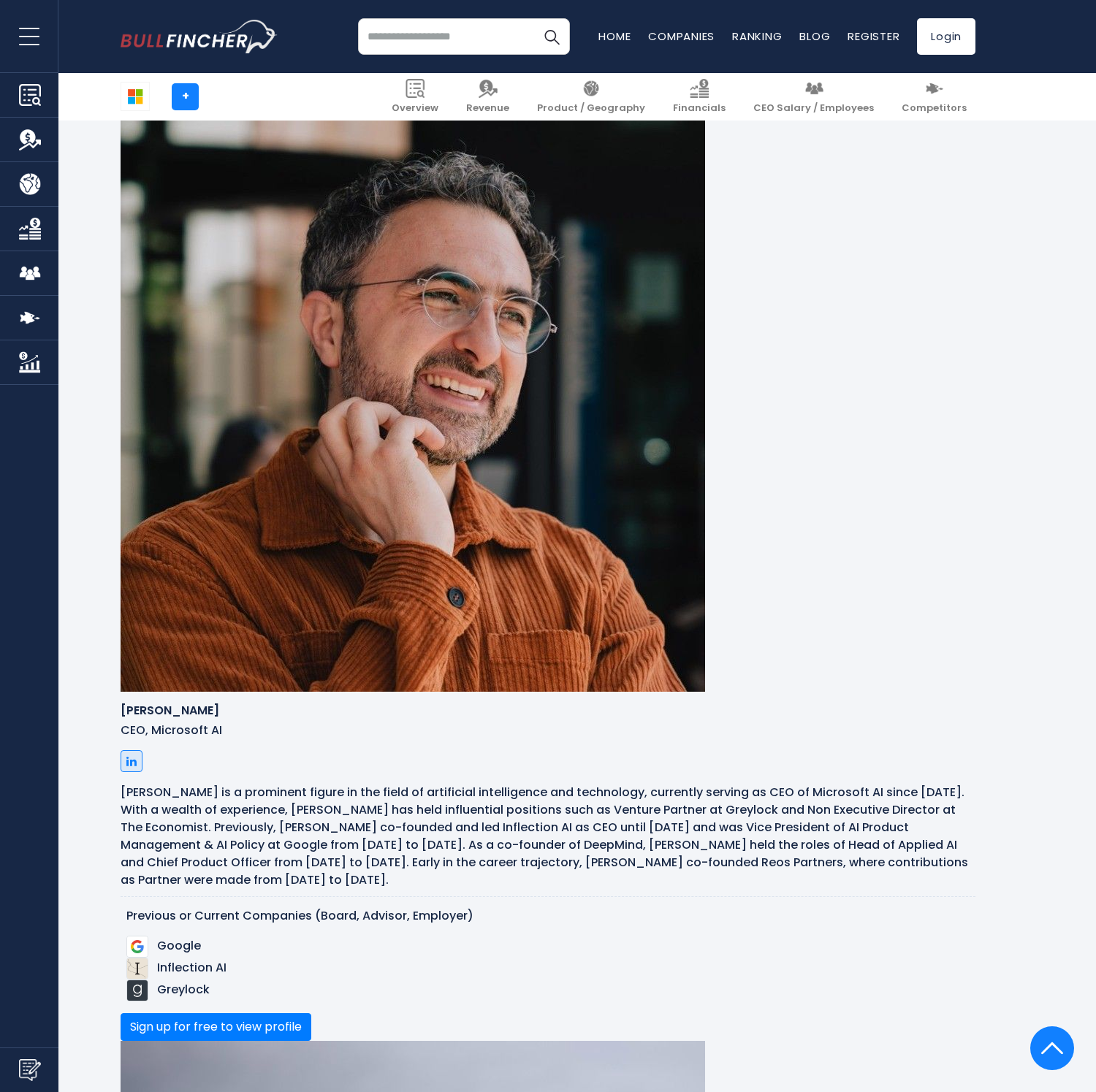
drag, startPoint x: 475, startPoint y: 762, endPoint x: 469, endPoint y: 790, distance: 28.6
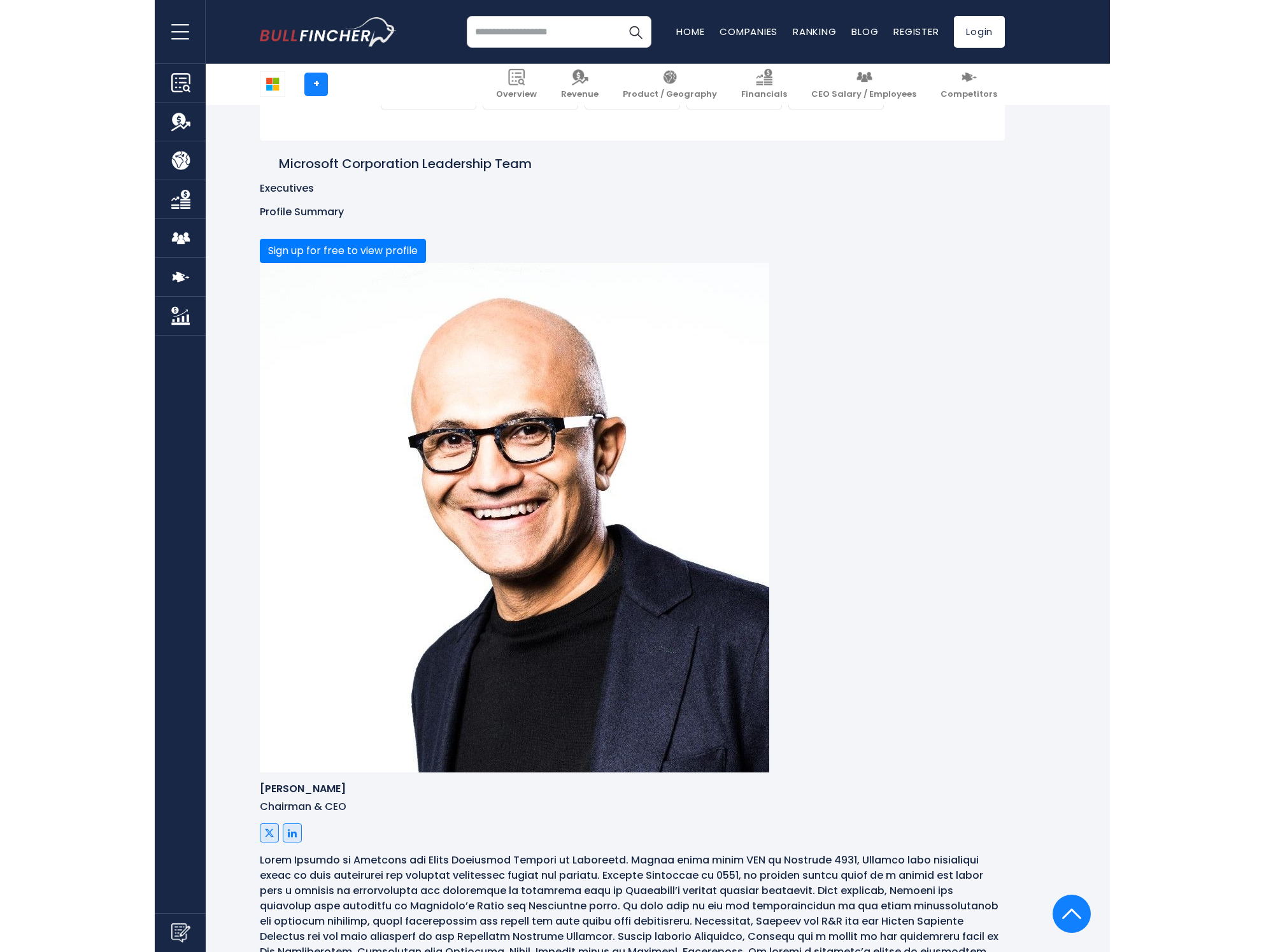
scroll to position [0, 0]
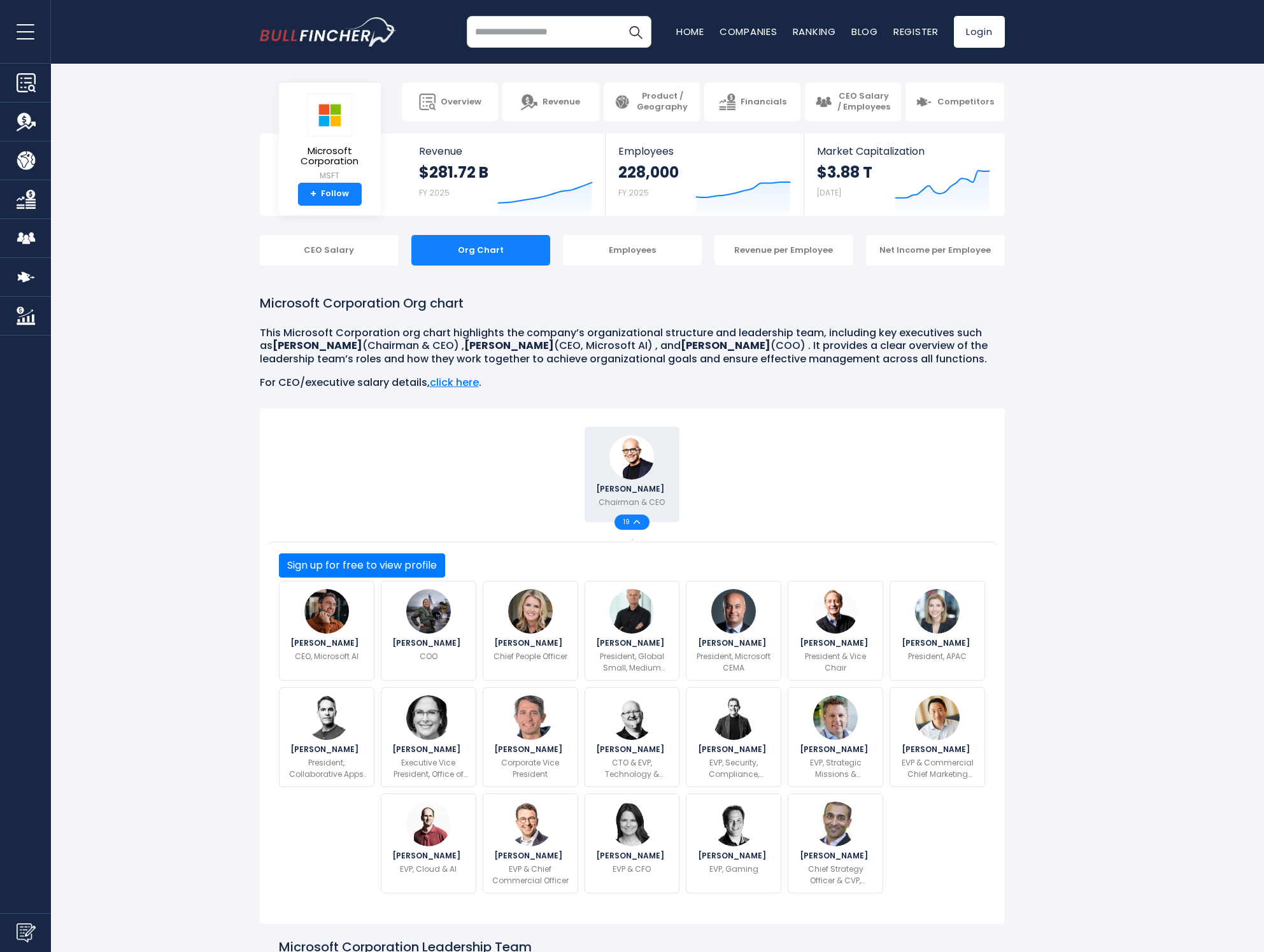
click at [522, 36] on input "search" at bounding box center [559, 32] width 185 height 32
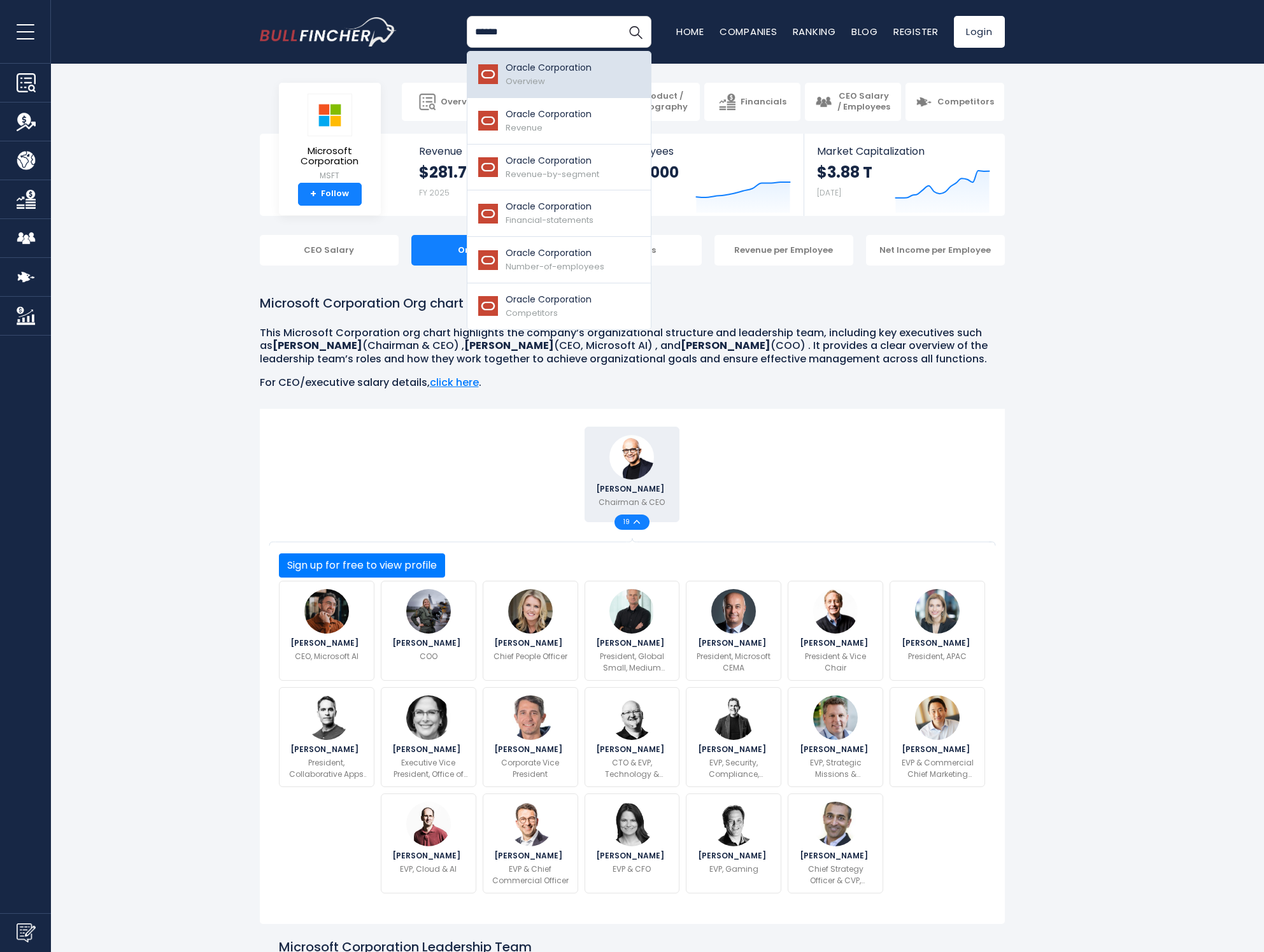
type input "******"
click at [521, 80] on span "Overview" at bounding box center [525, 81] width 40 height 12
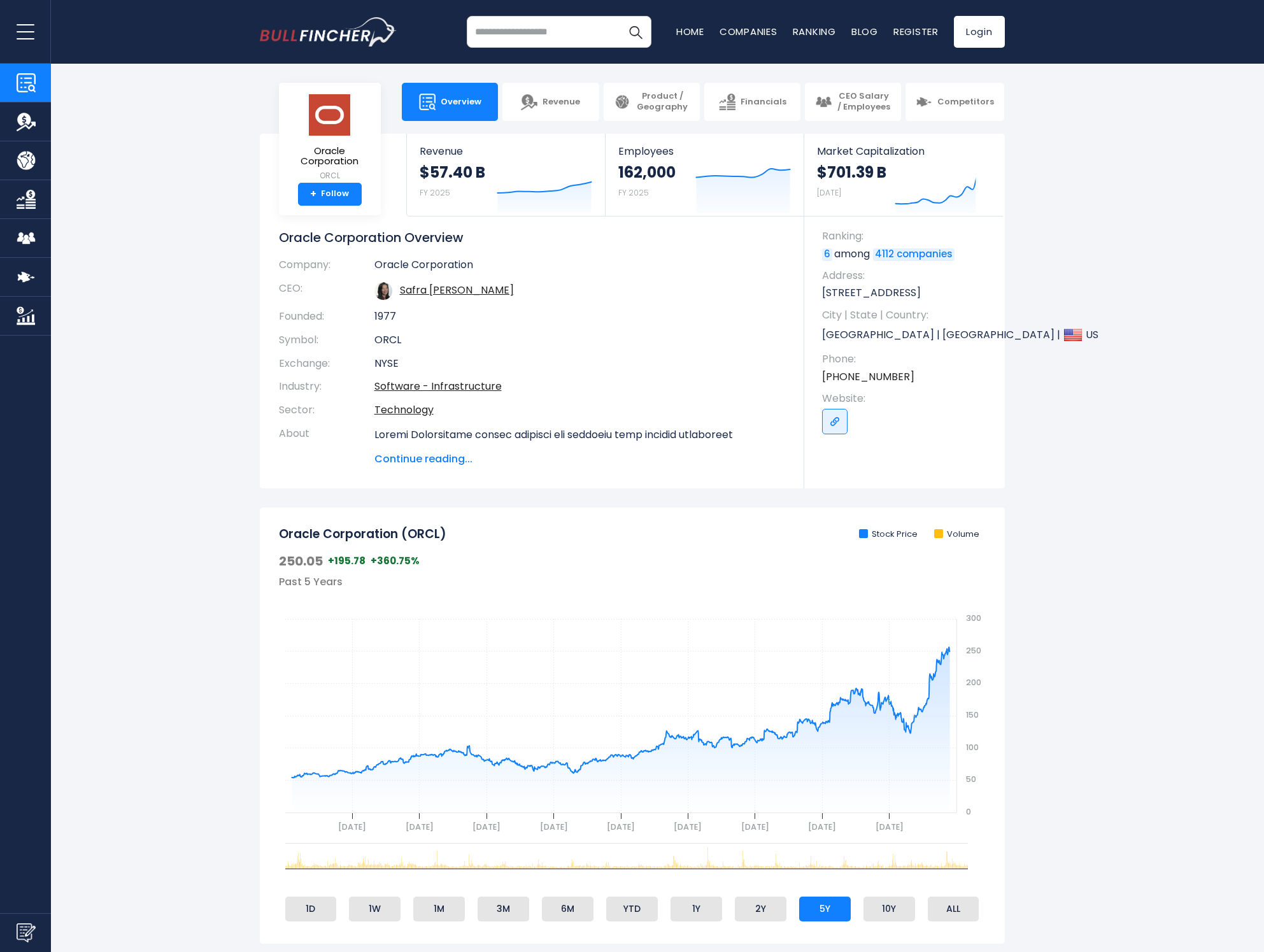
click at [32, 24] on button "open menu" at bounding box center [25, 32] width 51 height 63
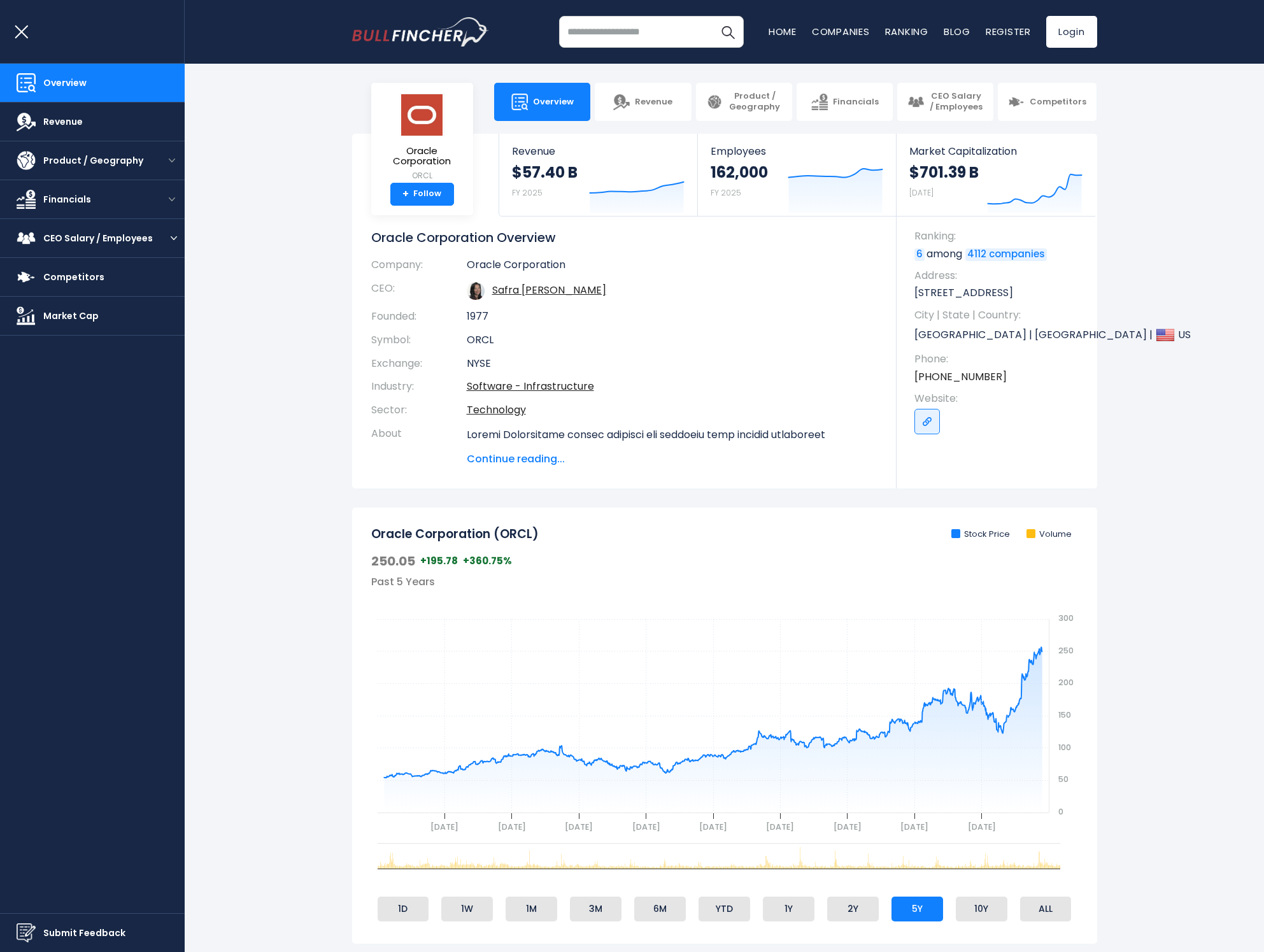
click at [167, 236] on button "open menu" at bounding box center [174, 238] width 22 height 7
click at [54, 276] on link "CEO Salary" at bounding box center [43, 276] width 48 height 13
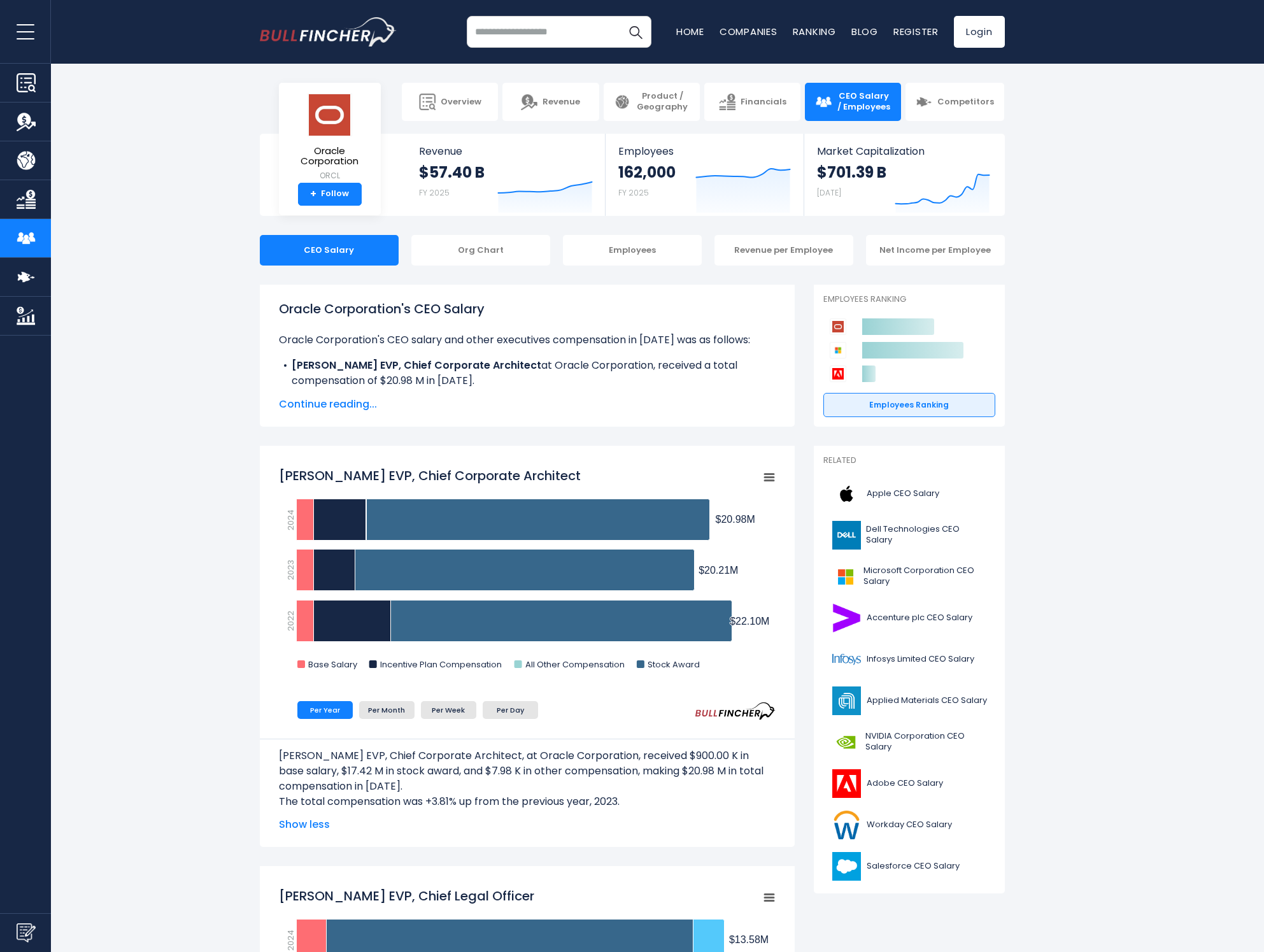
click at [506, 37] on input "search" at bounding box center [559, 32] width 185 height 32
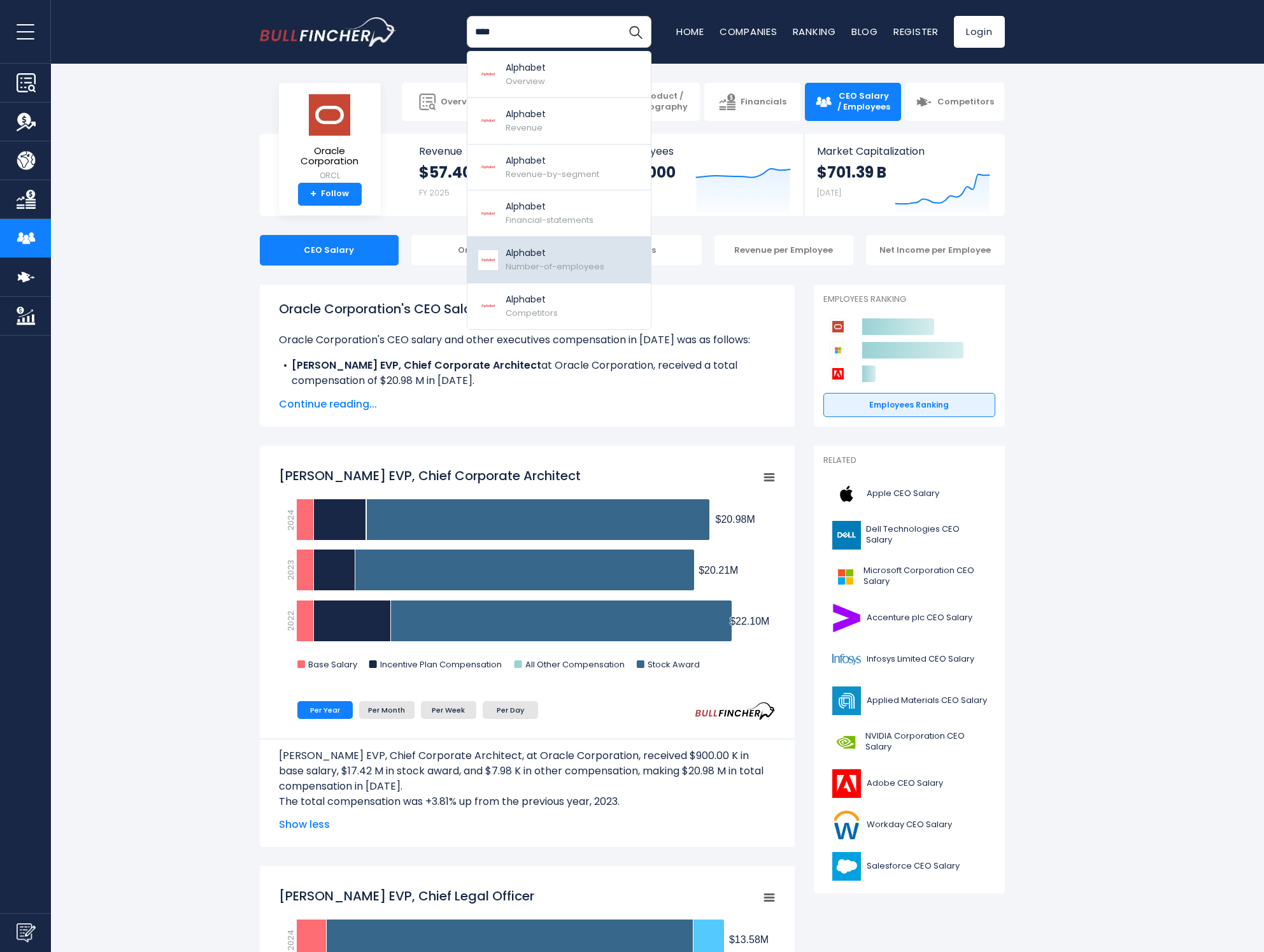
type input "****"
click at [534, 253] on p "Alphabet" at bounding box center [555, 253] width 99 height 13
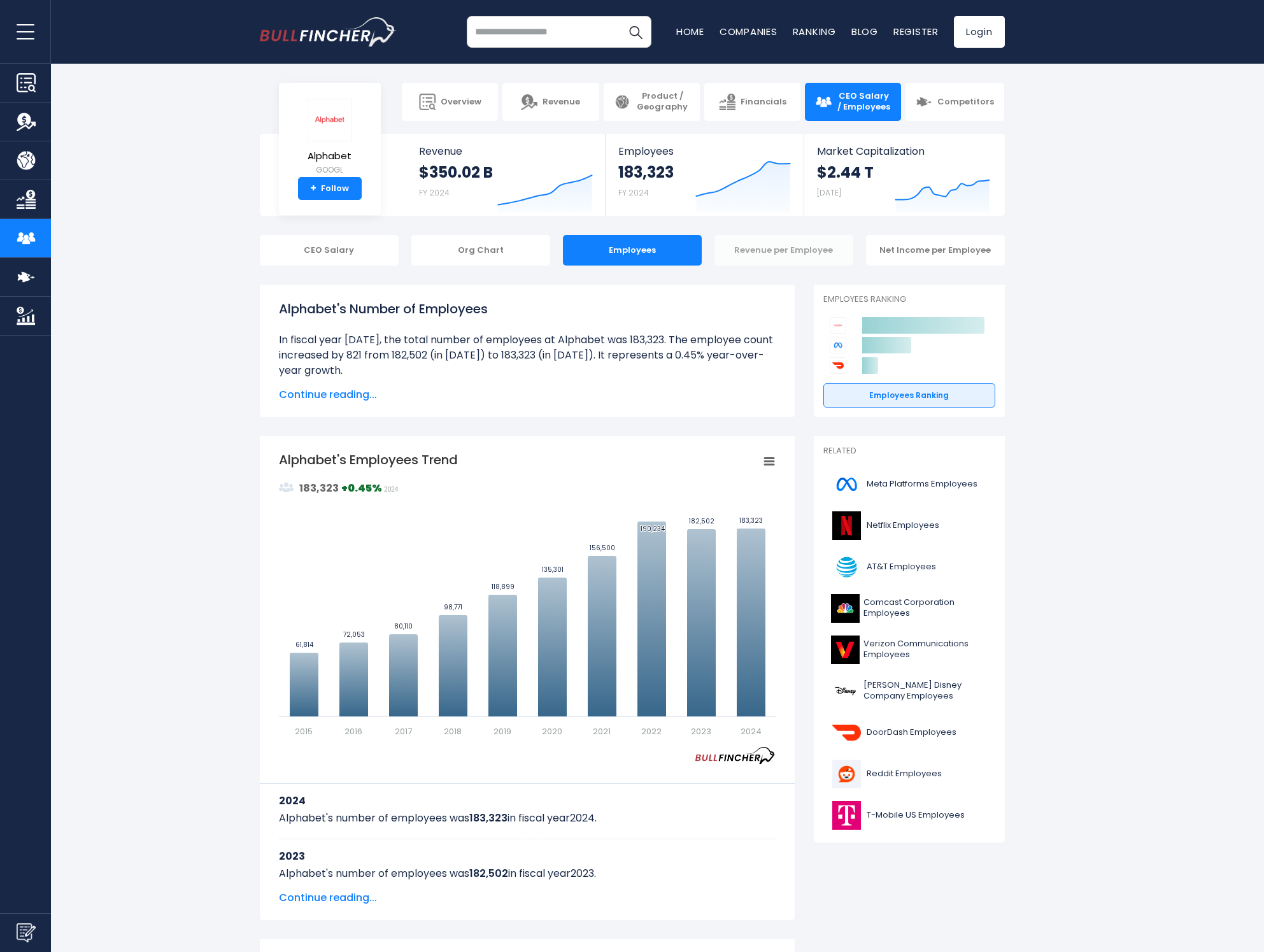
click at [765, 254] on div "Revenue per Employee" at bounding box center [784, 250] width 139 height 30
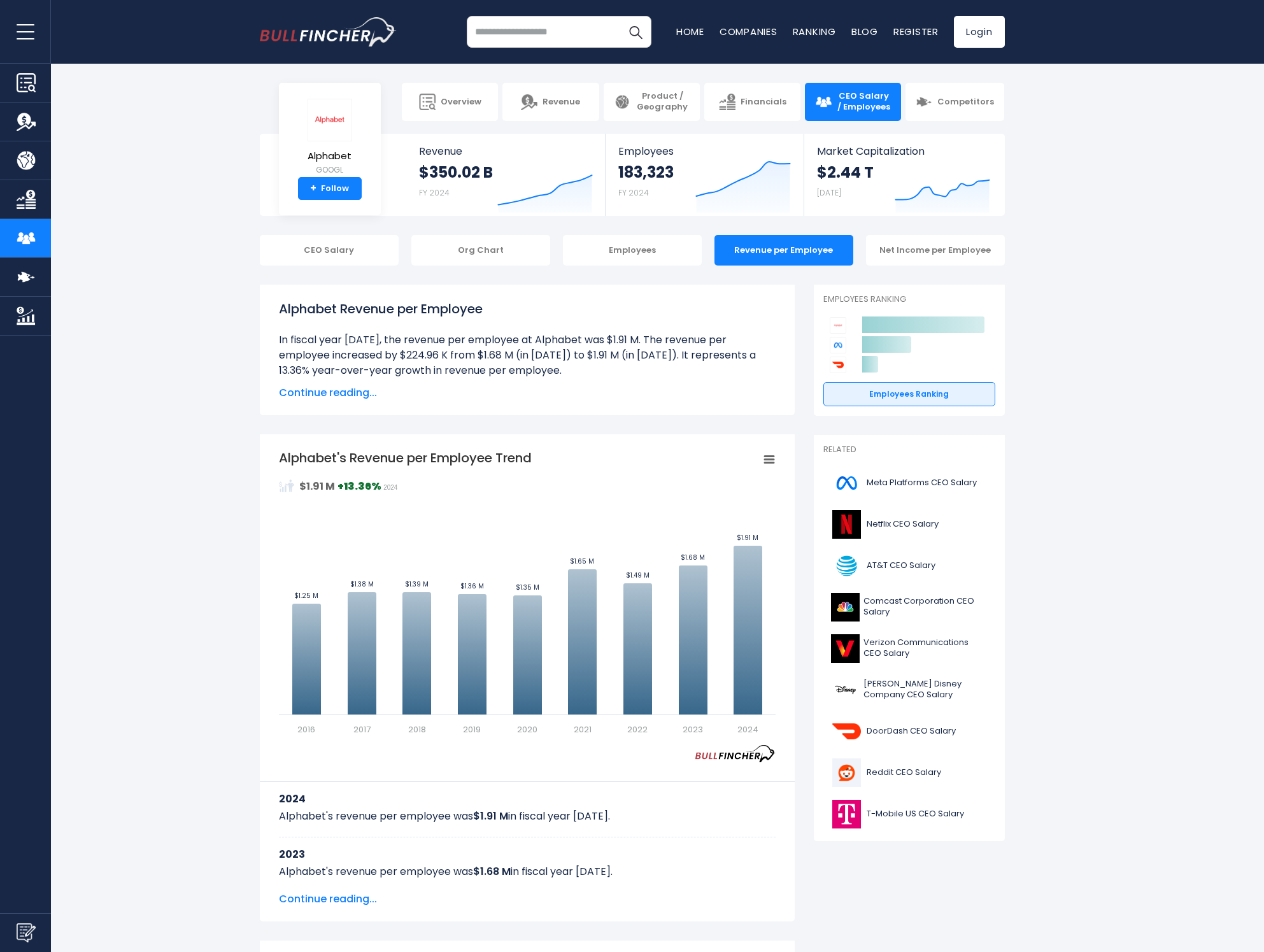
click at [517, 39] on input "search" at bounding box center [559, 32] width 185 height 32
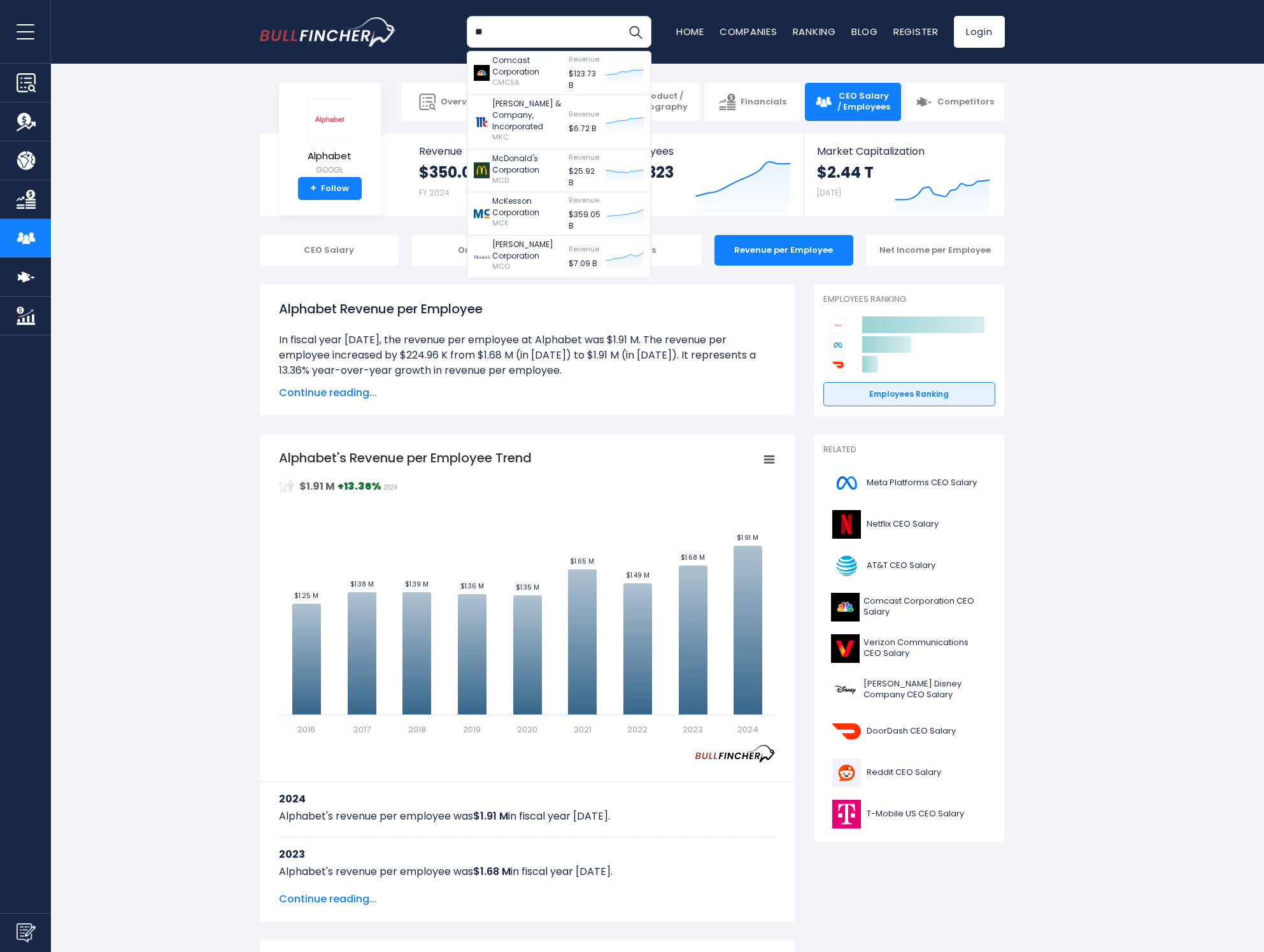
type input "*"
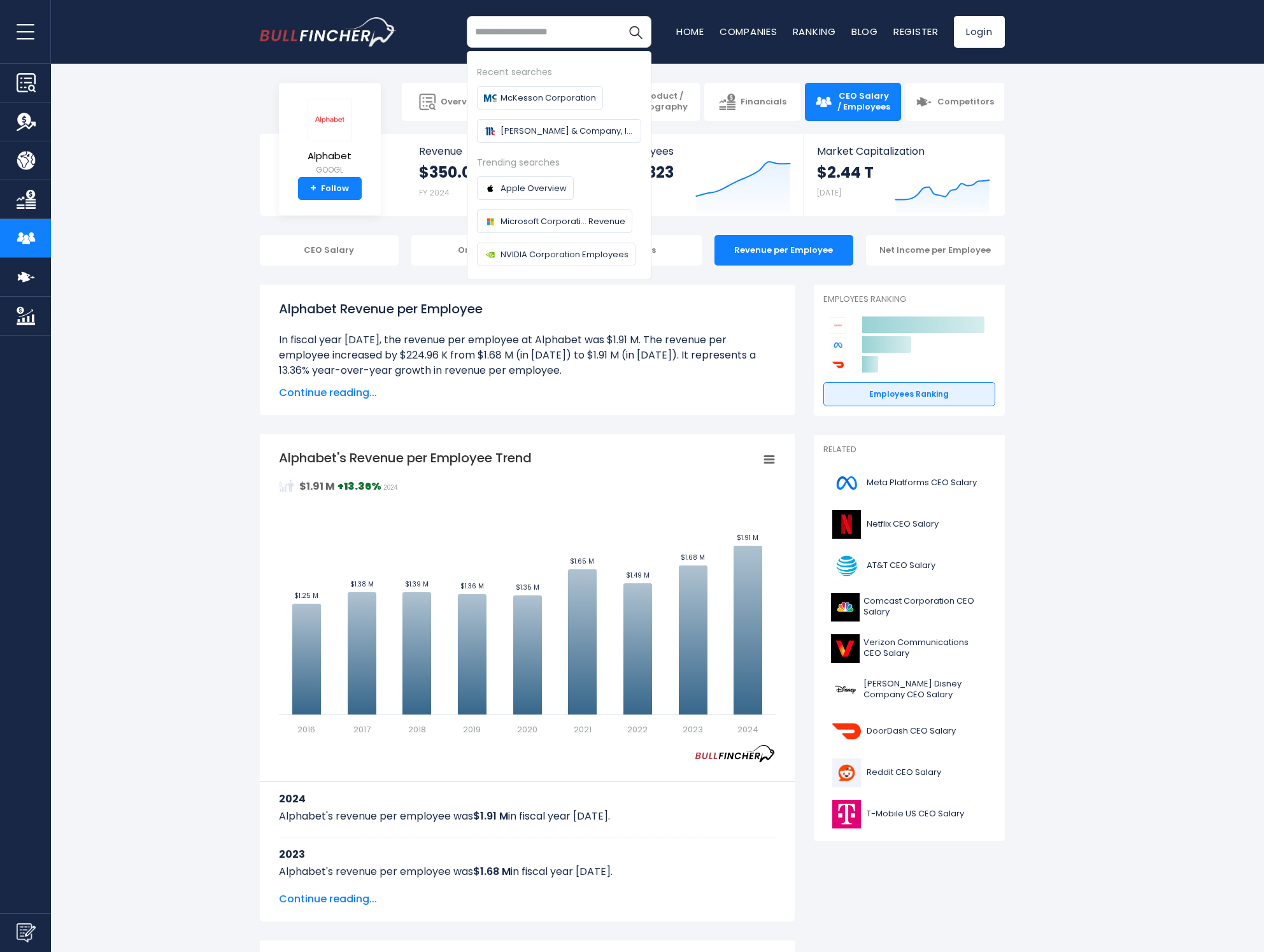
click at [152, 208] on section "Alphabet GOOGL + Follow Revenue $350.02 B FY 2024 Created with Highcharts 12.1.…" at bounding box center [632, 175] width 1264 height 82
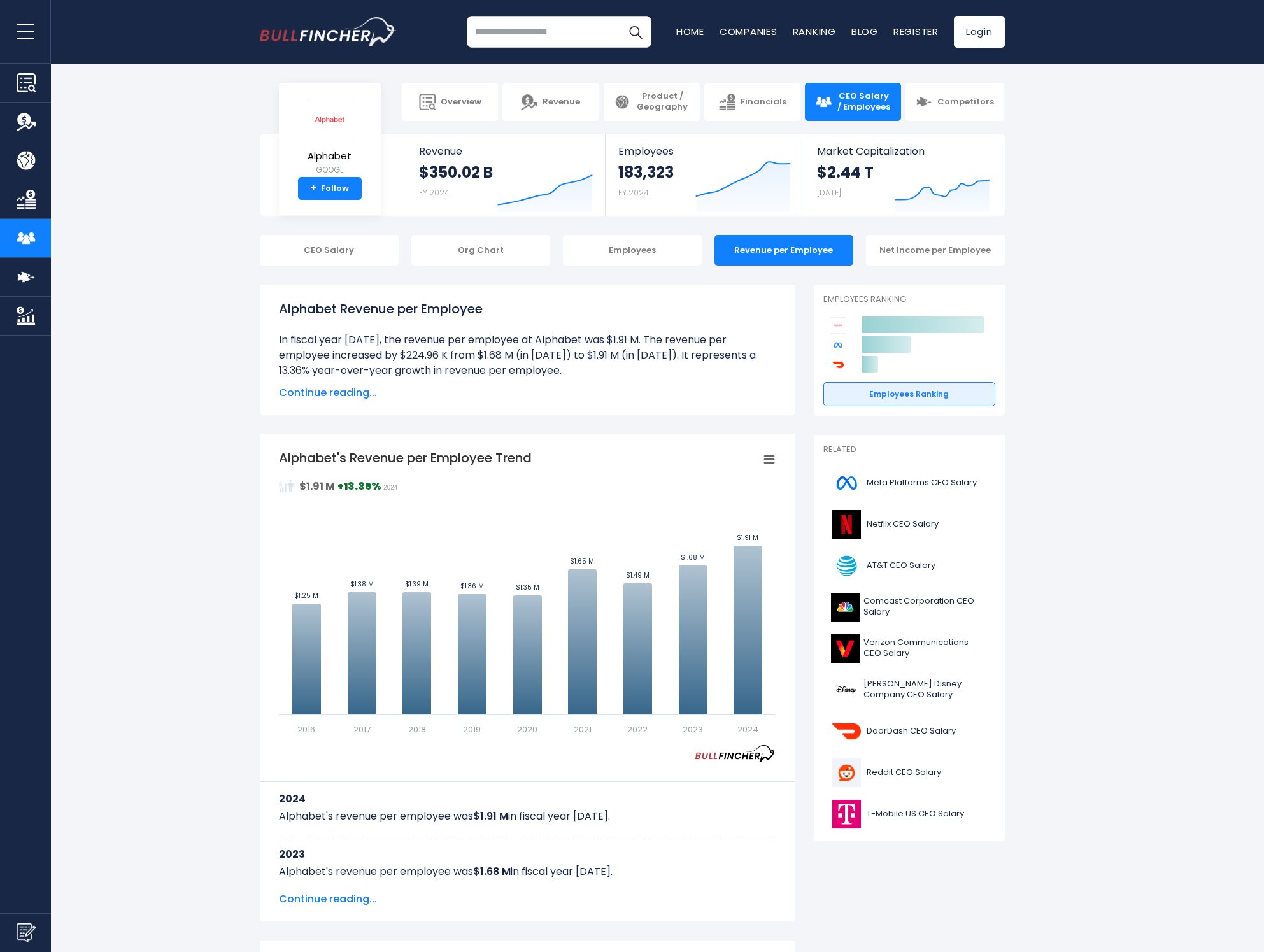
click at [767, 34] on link "Companies" at bounding box center [749, 32] width 58 height 13
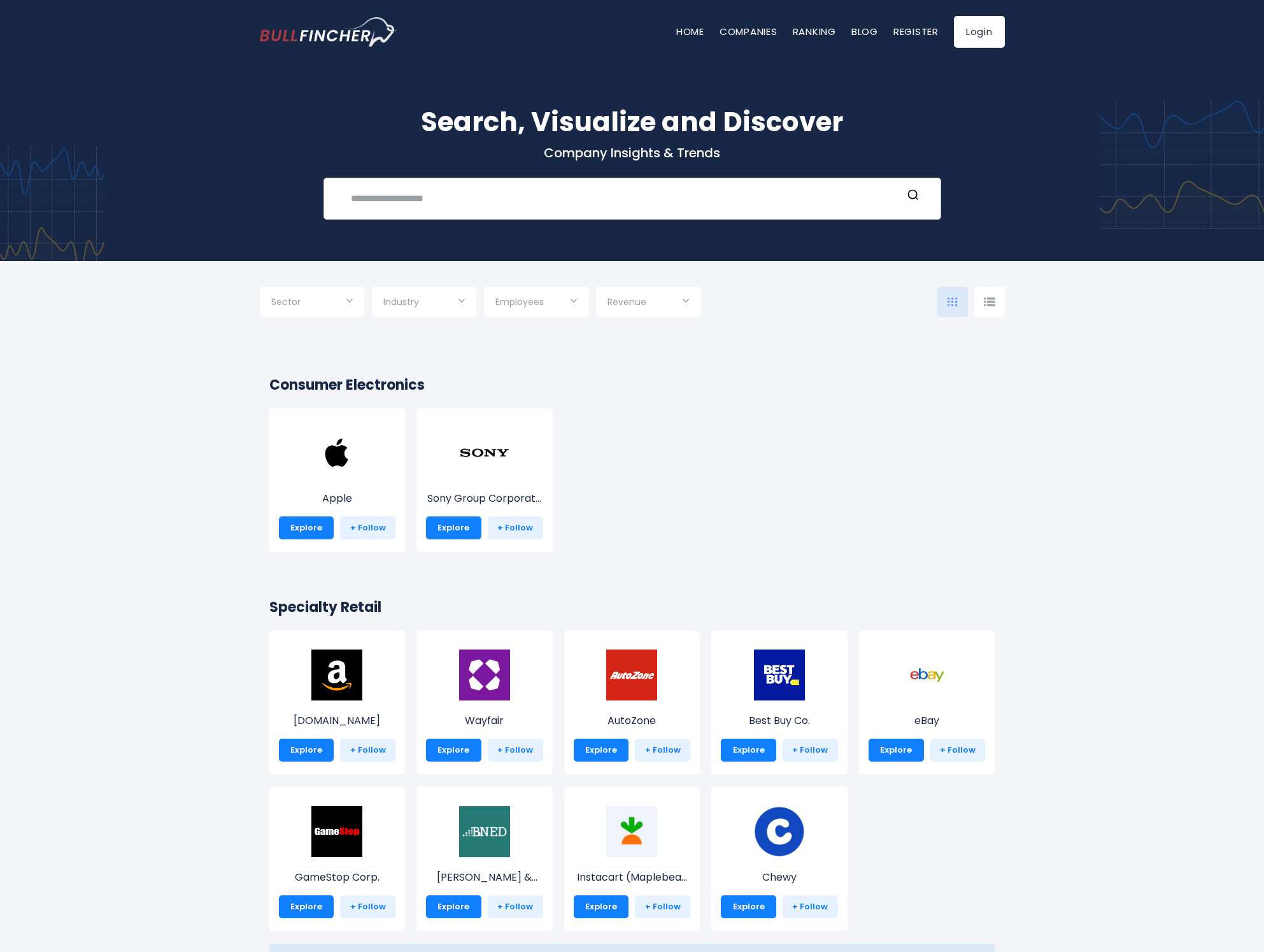
click at [436, 205] on input "text" at bounding box center [622, 199] width 559 height 24
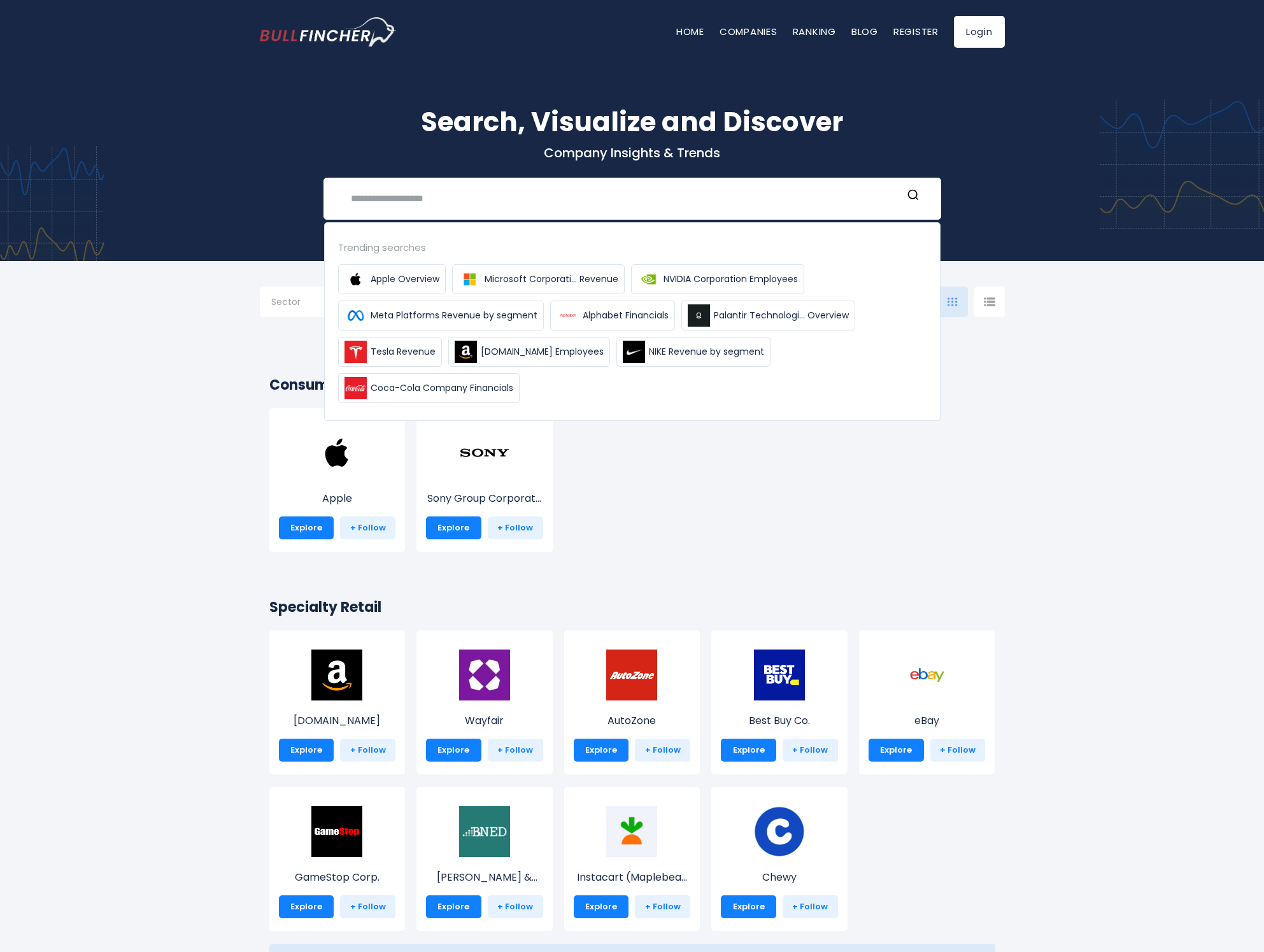
click at [984, 306] on div at bounding box center [990, 301] width 30 height 30
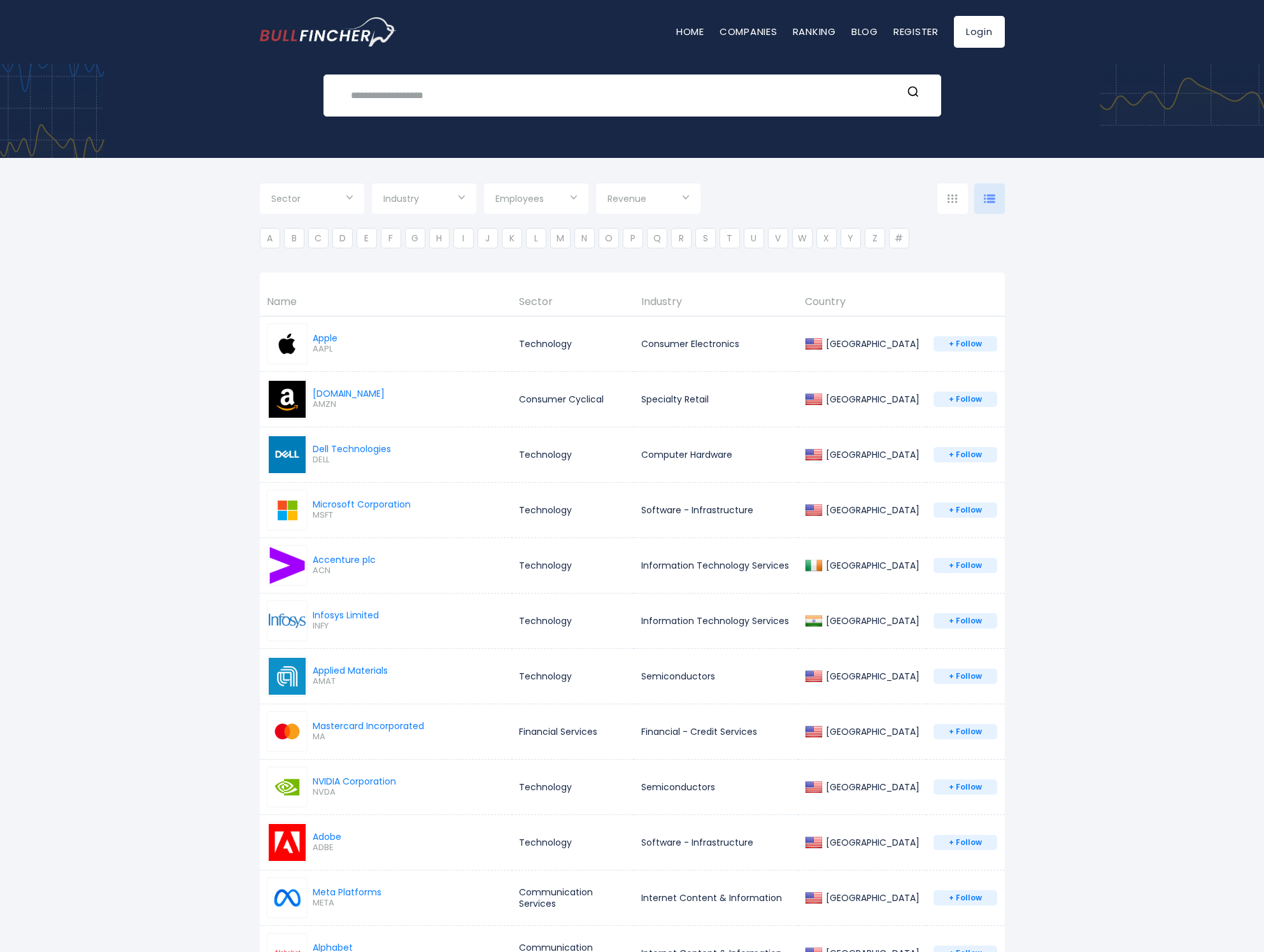
scroll to position [127, 0]
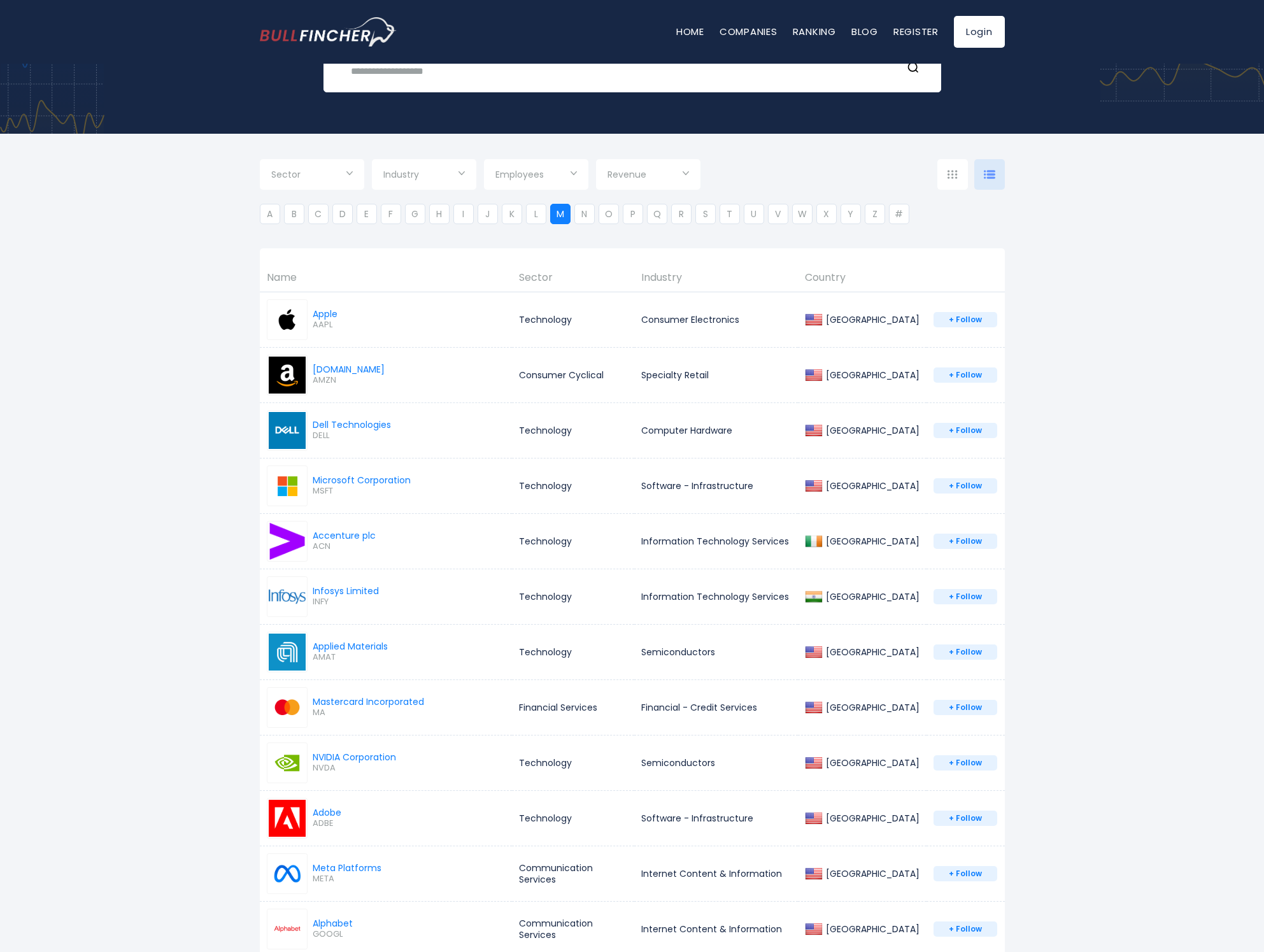
click at [564, 215] on li "M" at bounding box center [560, 214] width 20 height 20
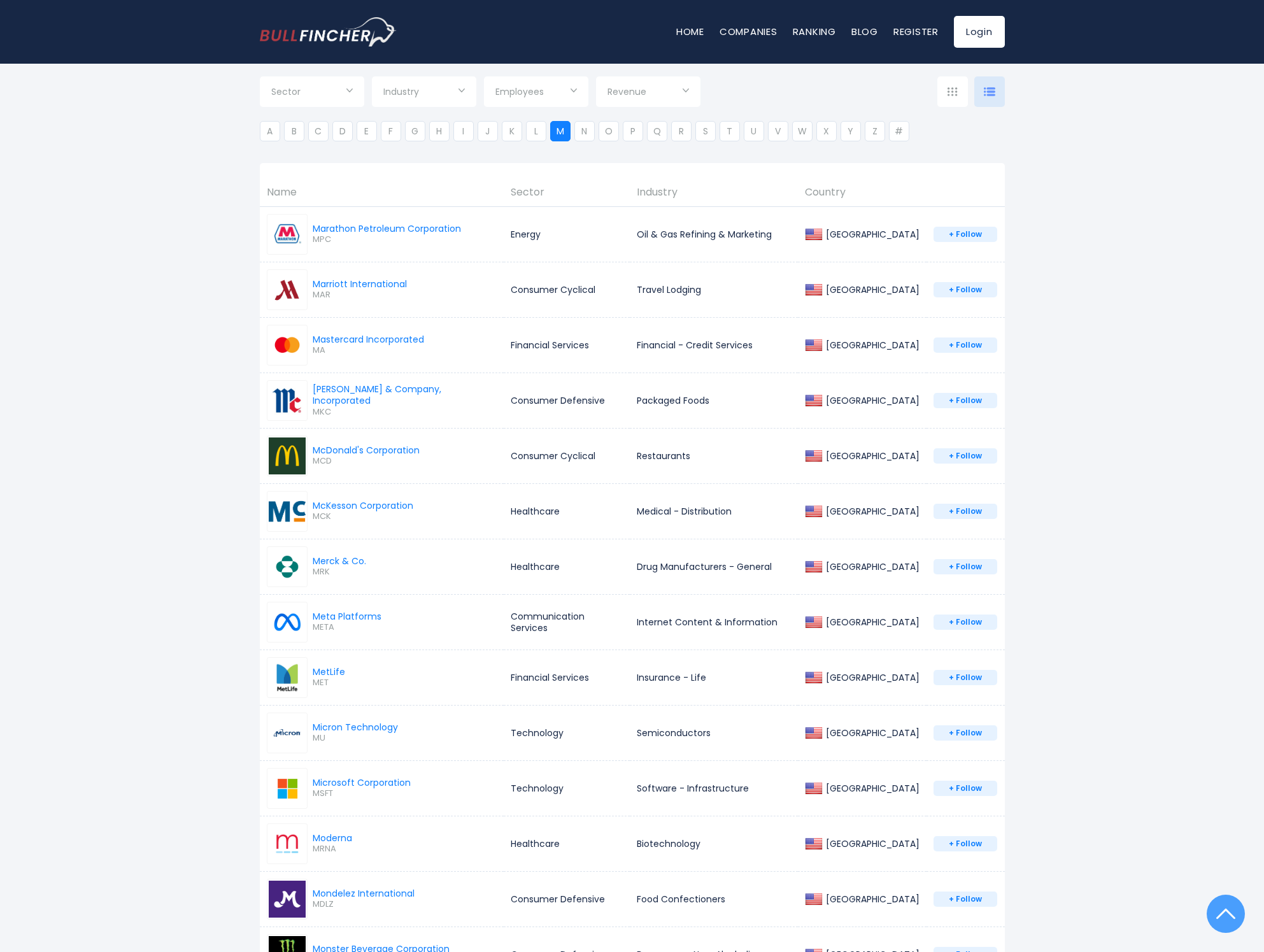
scroll to position [162, 0]
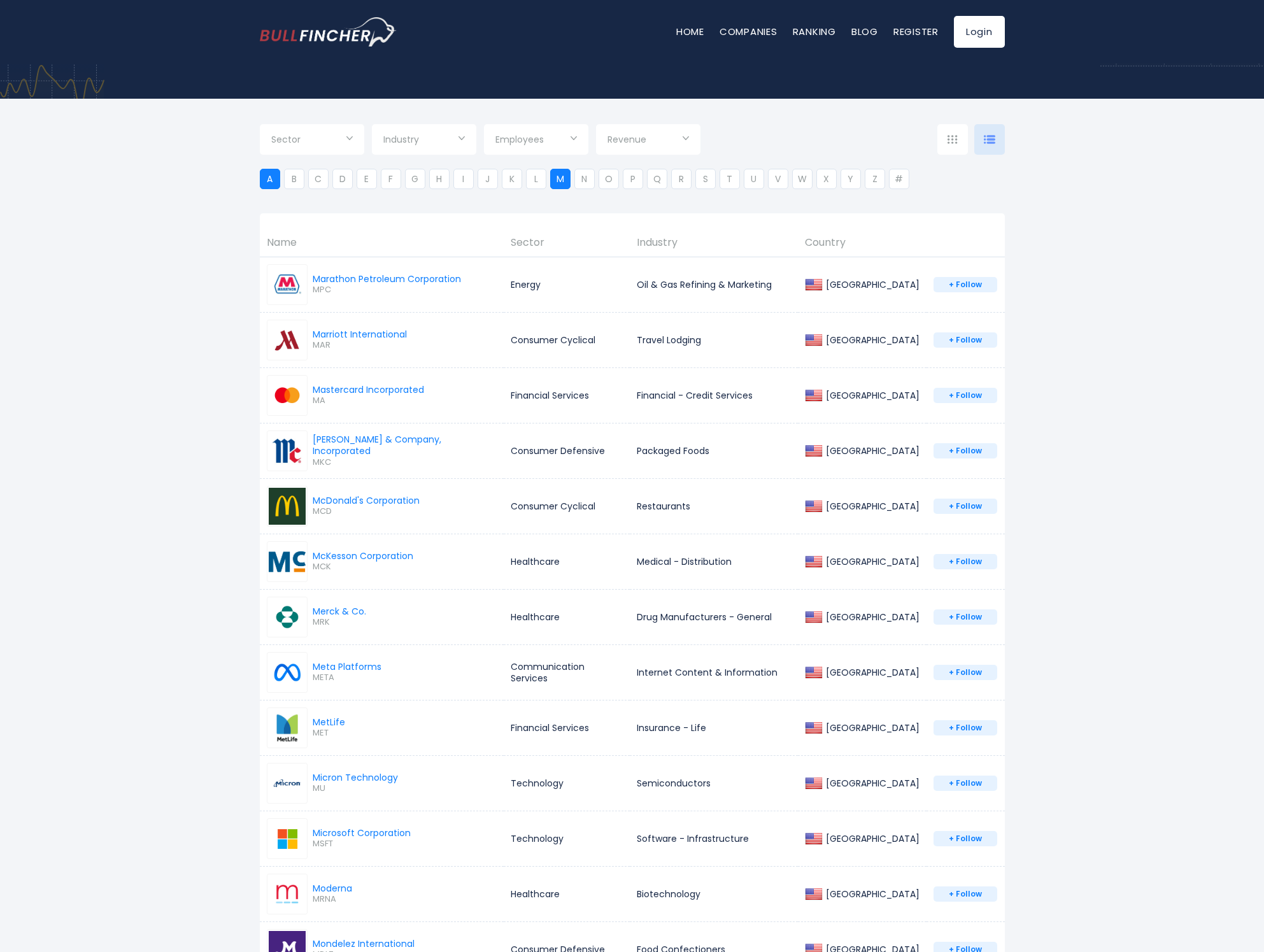
click at [272, 180] on li "A" at bounding box center [270, 179] width 20 height 20
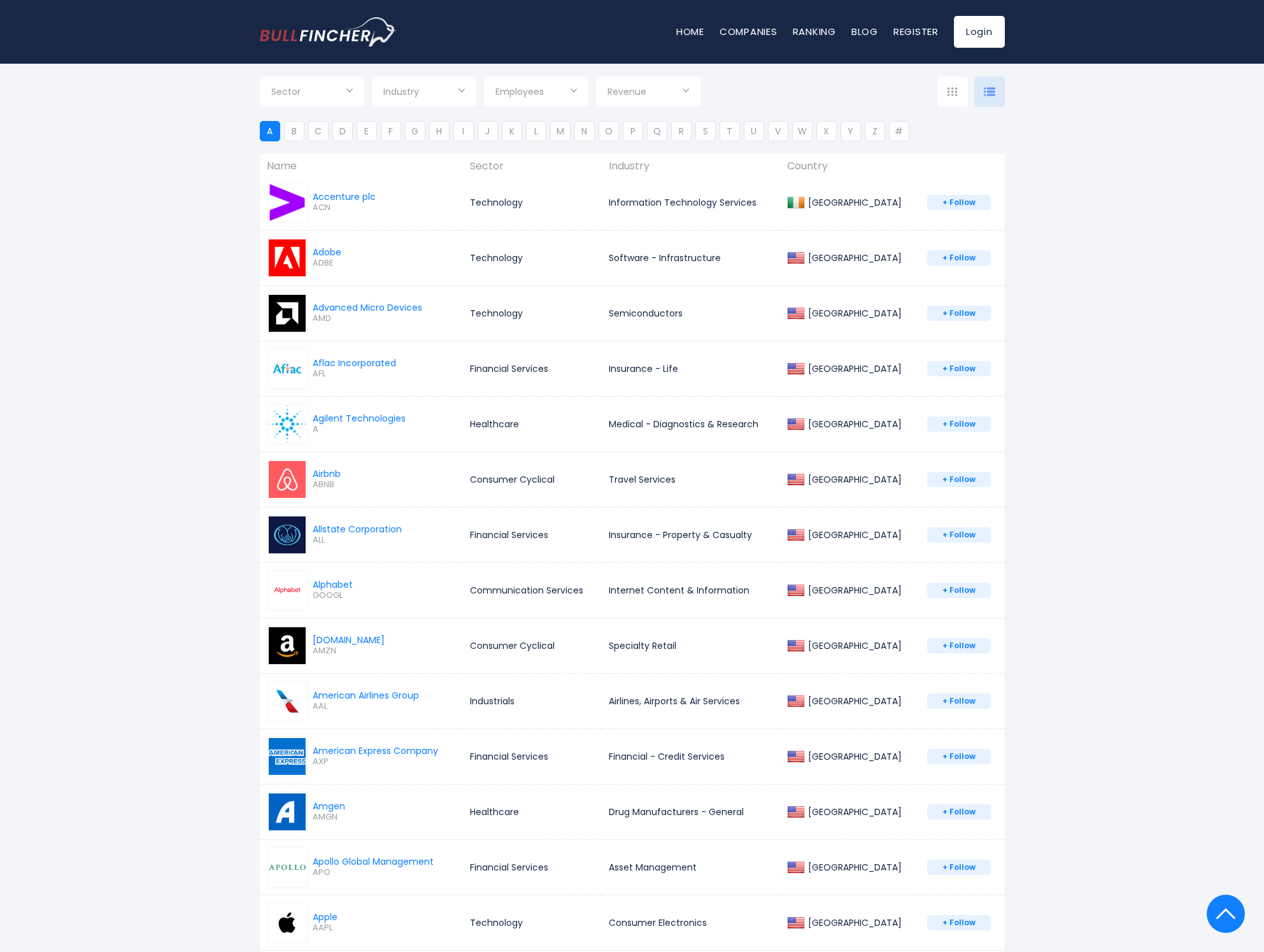
scroll to position [395, 0]
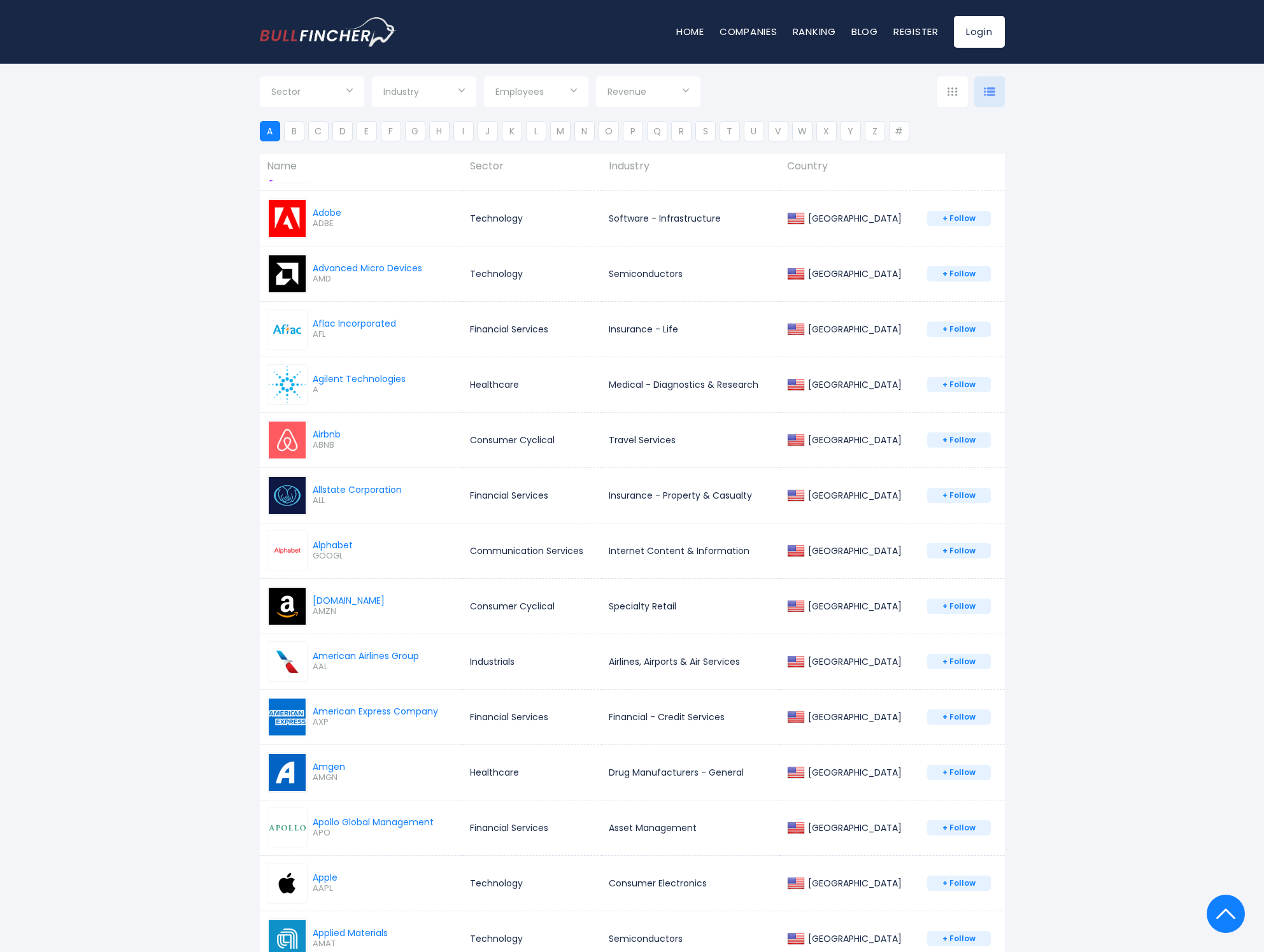
click at [85, 406] on div "Sector Technology Consumer Cyclical Industrials" at bounding box center [632, 661] width 1264 height 1591
